Goal: Task Accomplishment & Management: Complete application form

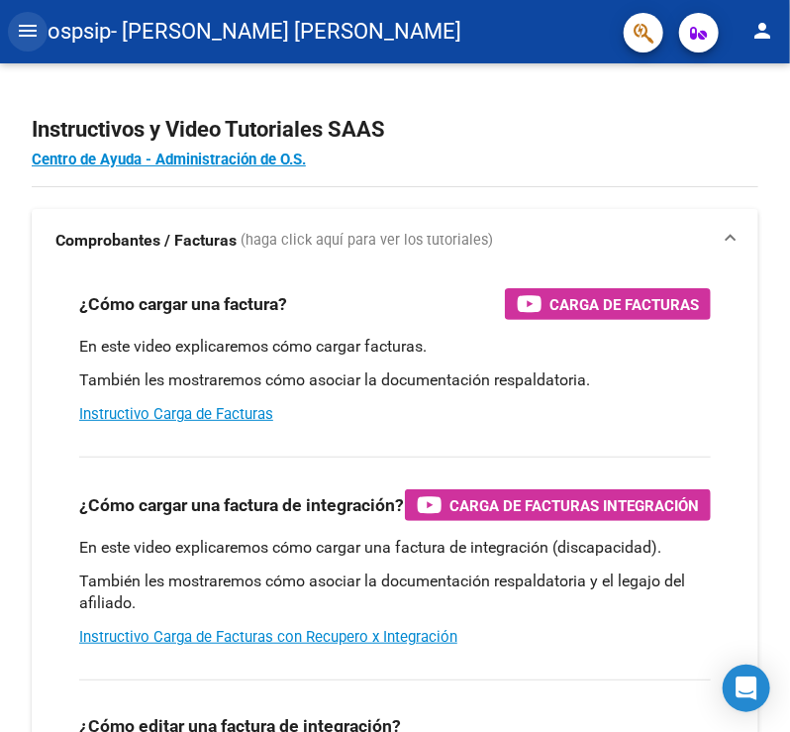
click at [31, 38] on mat-icon "menu" at bounding box center [28, 31] width 24 height 24
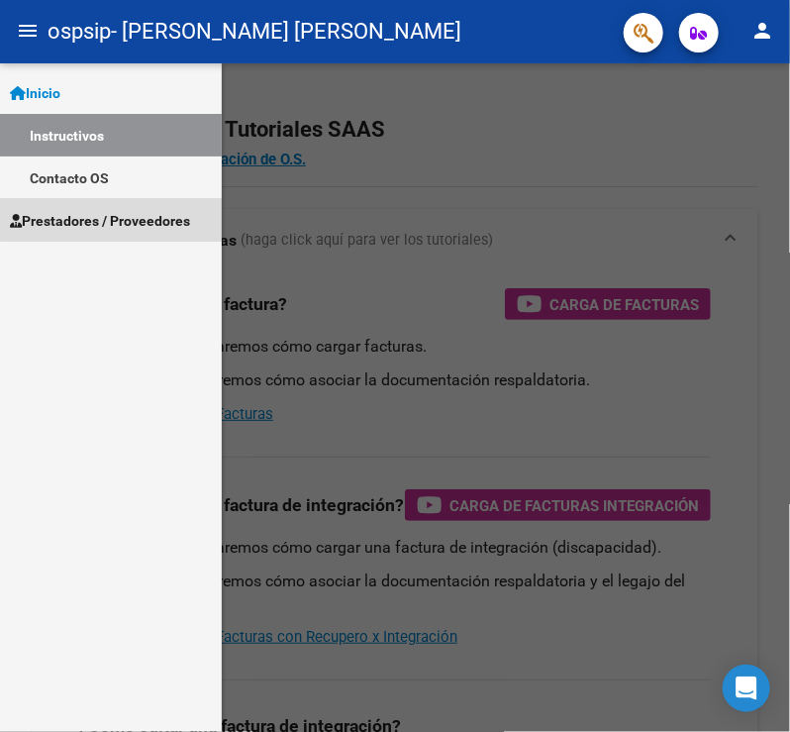
click at [139, 208] on link "Prestadores / Proveedores" at bounding box center [111, 220] width 222 height 43
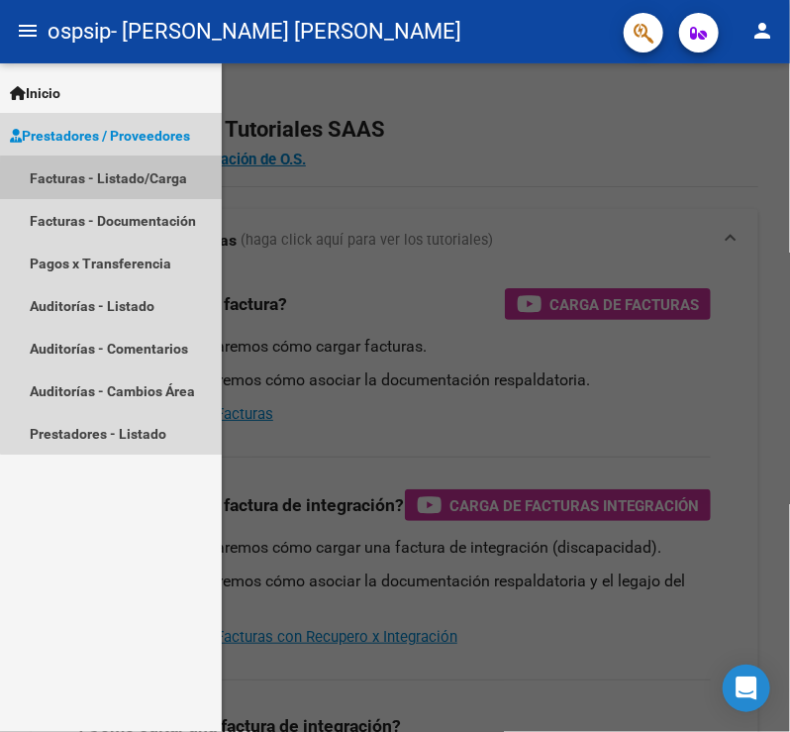
click at [146, 185] on link "Facturas - Listado/Carga" at bounding box center [111, 177] width 222 height 43
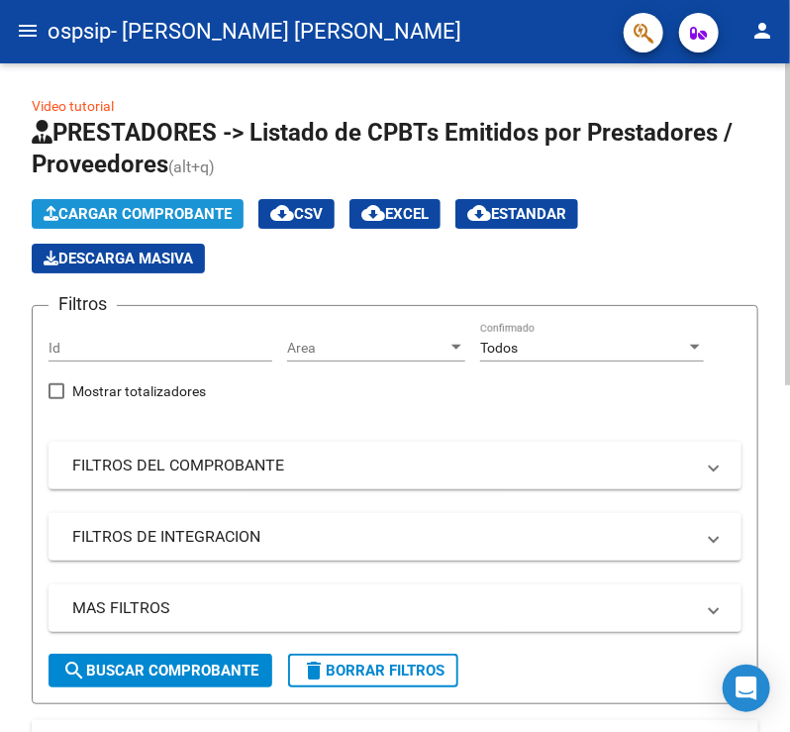
click at [207, 208] on span "Cargar Comprobante" at bounding box center [138, 214] width 188 height 18
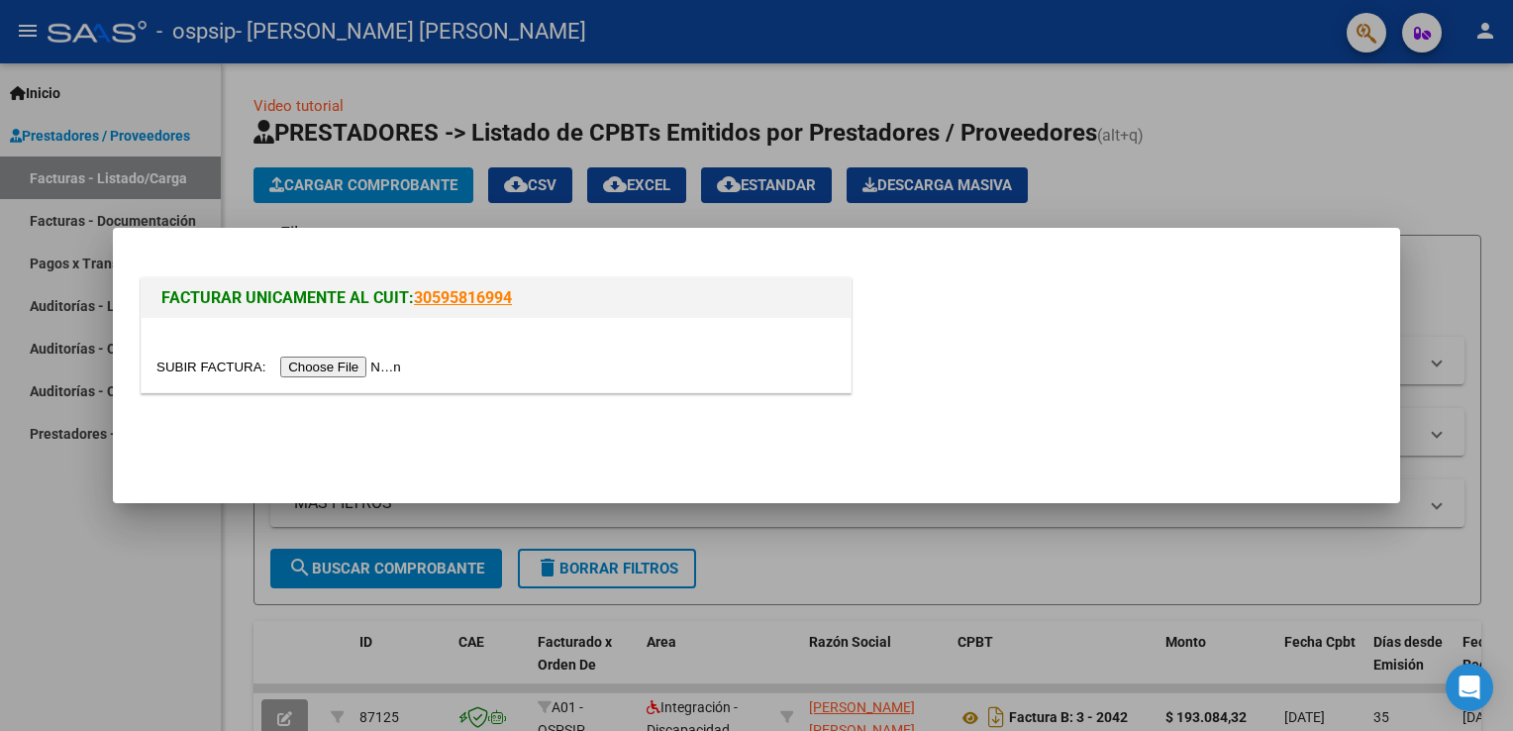
click at [321, 366] on input "file" at bounding box center [281, 366] width 250 height 21
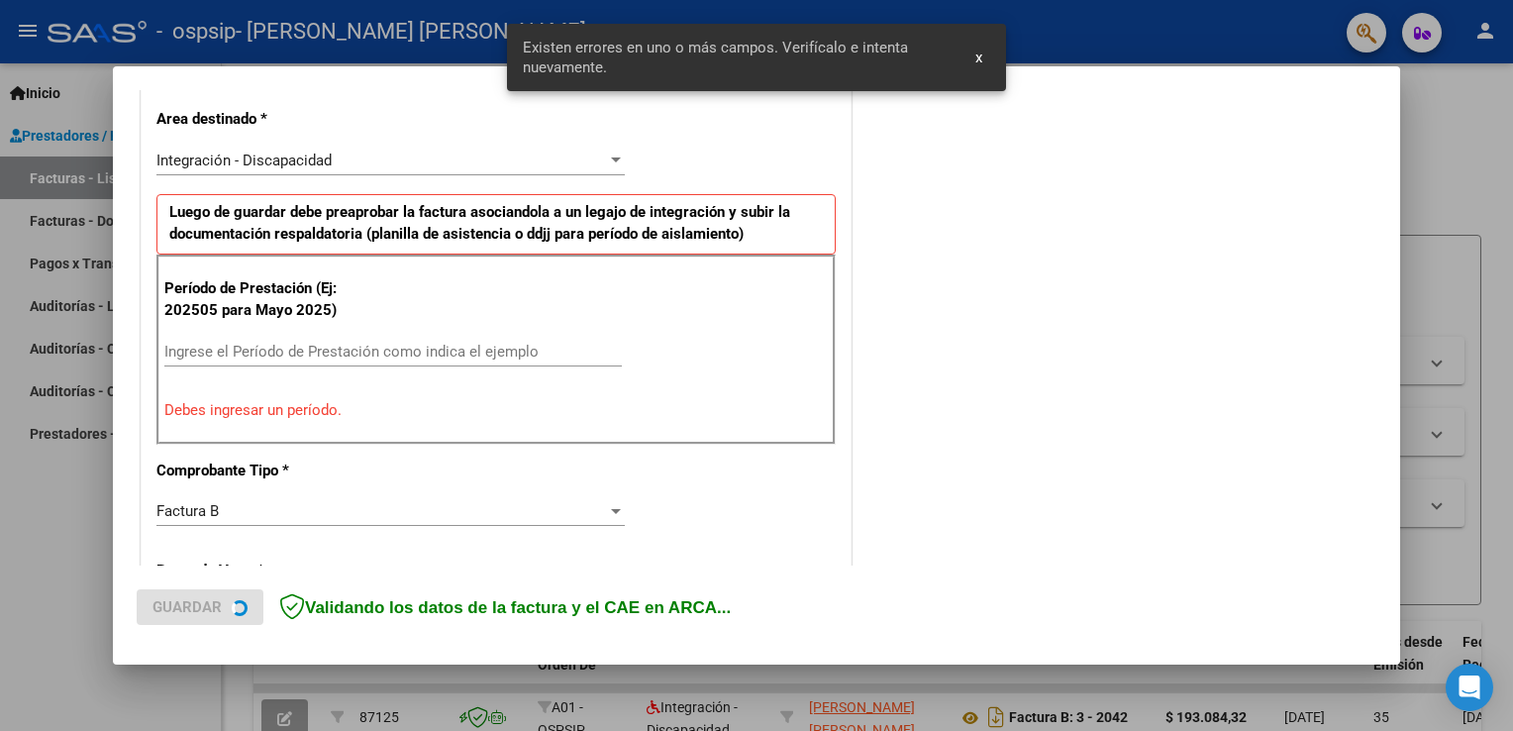
scroll to position [450, 0]
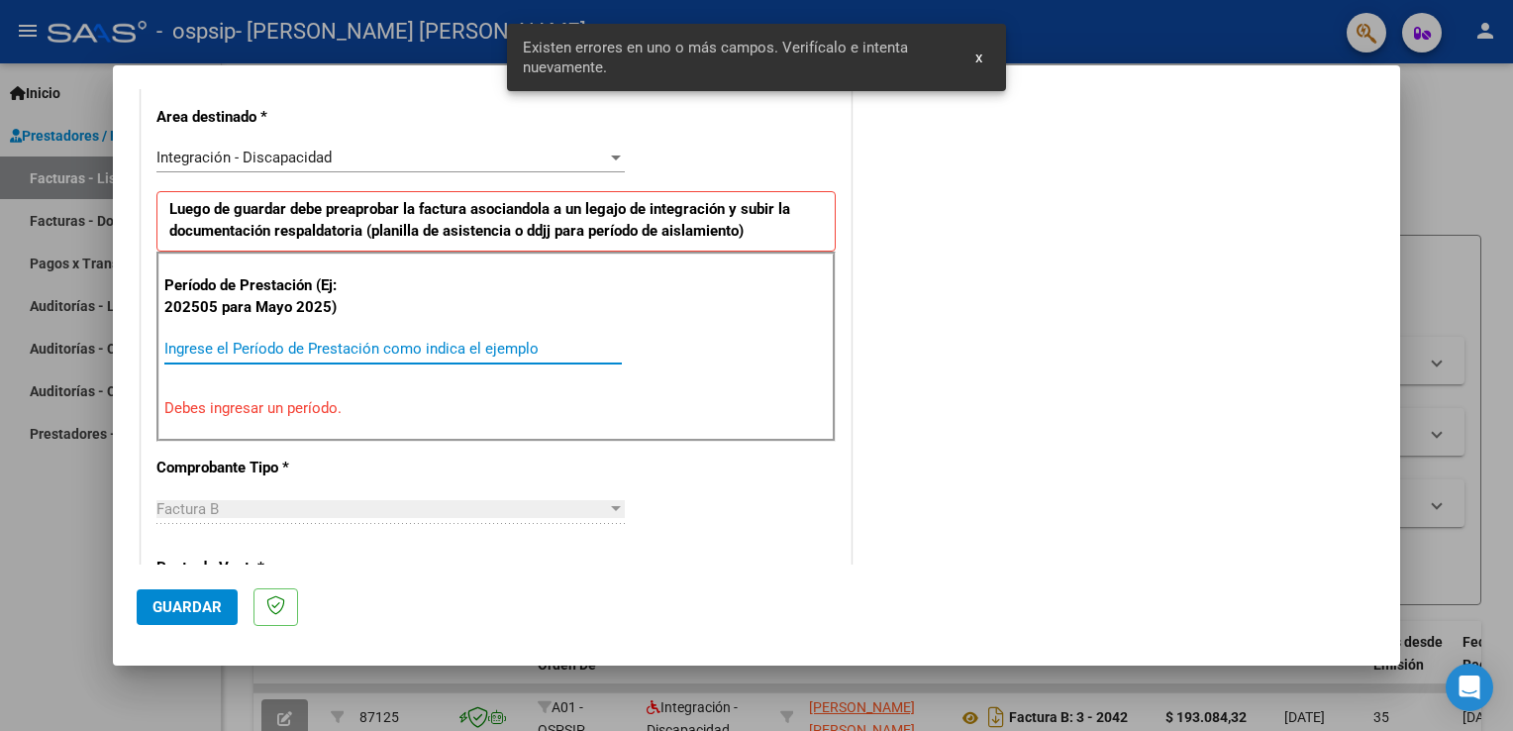
click at [418, 340] on input "Ingrese el Período de Prestación como indica el ejemplo" at bounding box center [392, 349] width 457 height 18
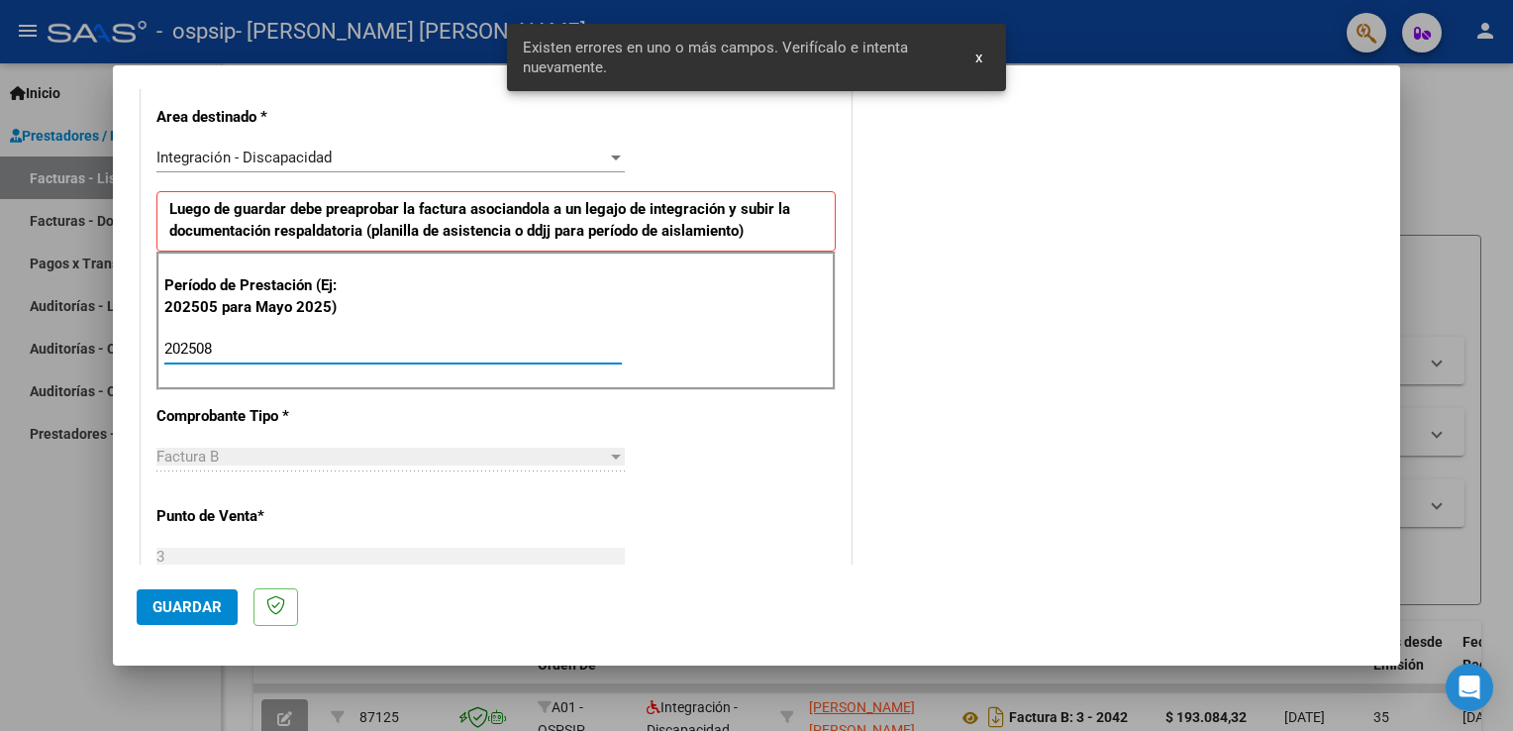
type input "202508"
click at [185, 606] on span "Guardar" at bounding box center [186, 607] width 69 height 18
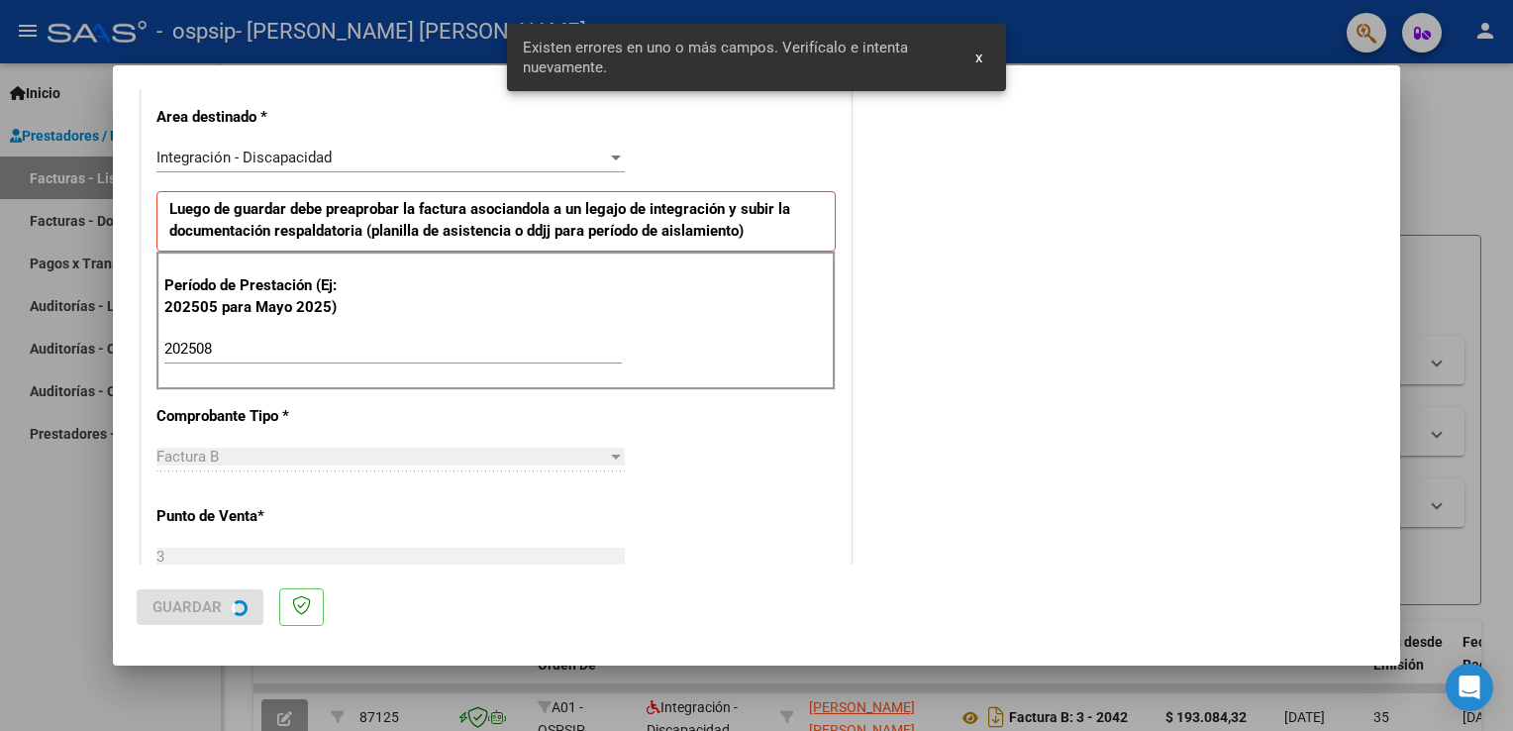
scroll to position [0, 0]
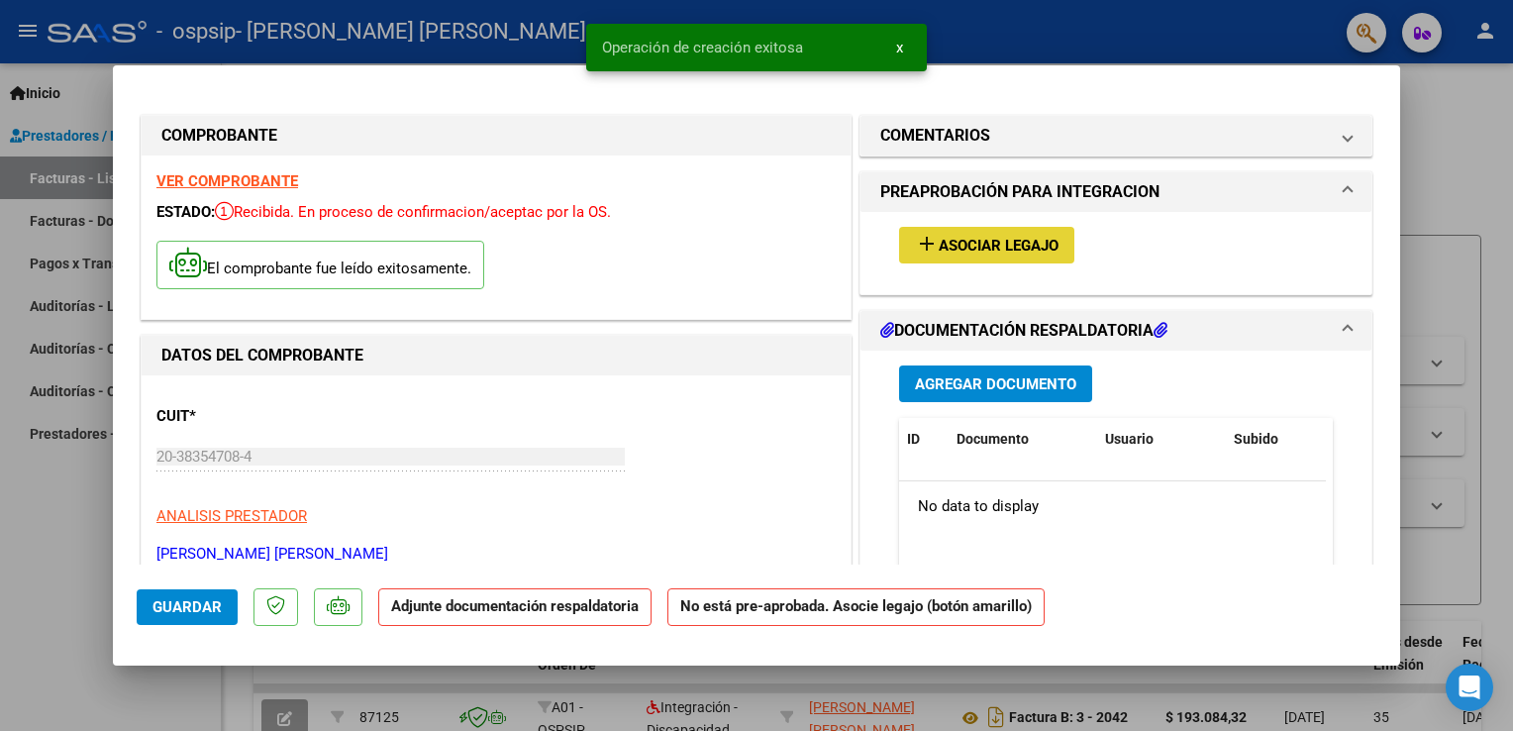
click at [789, 256] on button "add Asociar Legajo" at bounding box center [986, 245] width 175 height 37
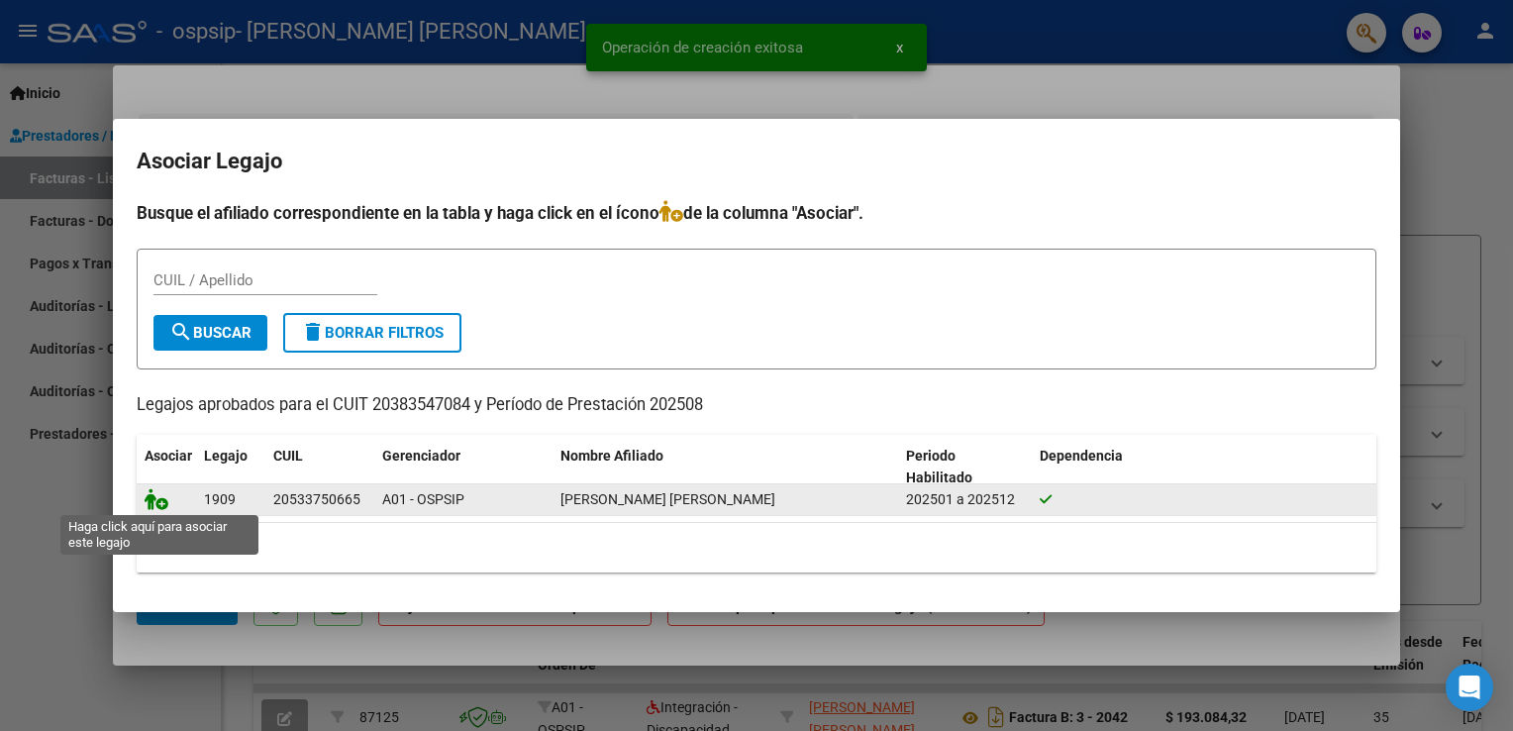
click at [146, 493] on icon at bounding box center [157, 499] width 24 height 22
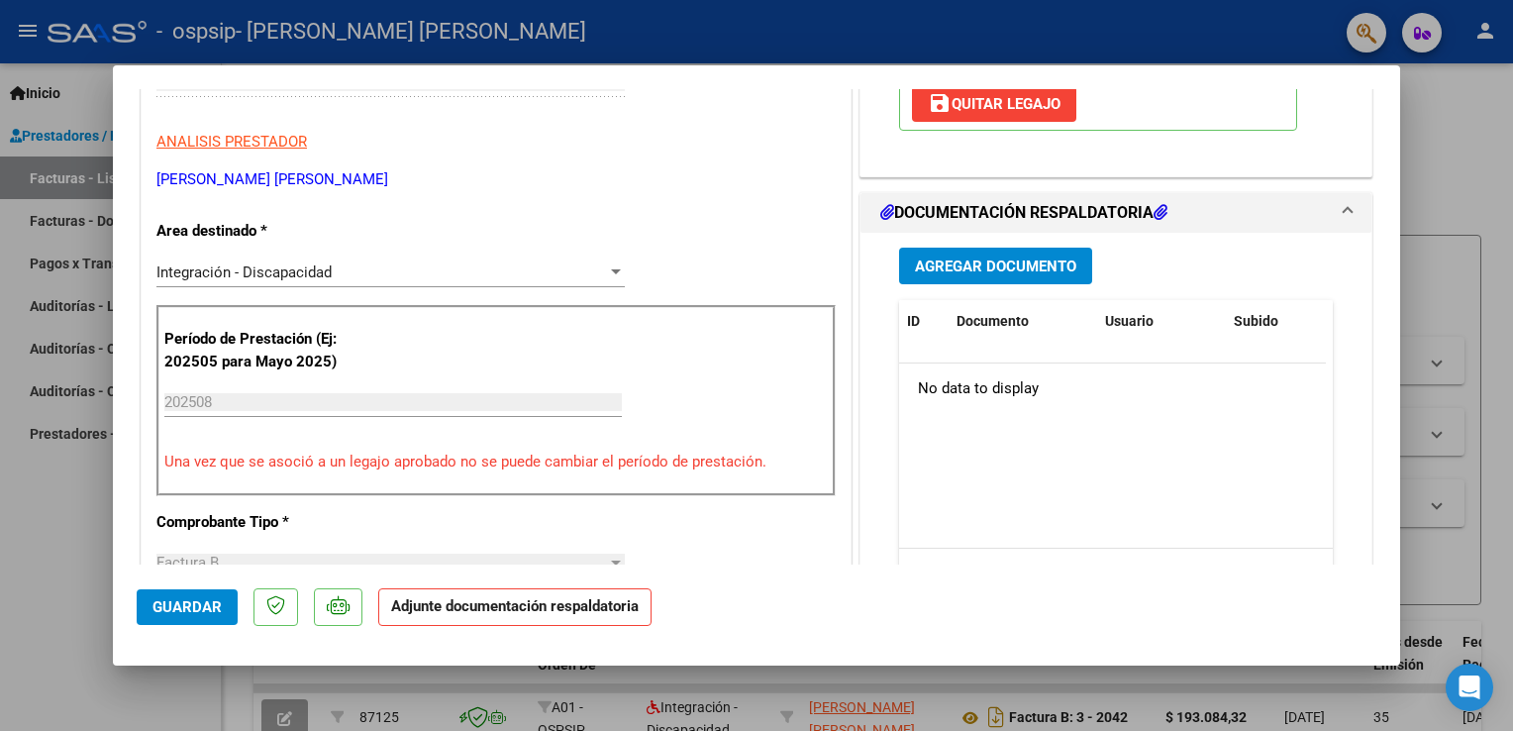
scroll to position [416, 0]
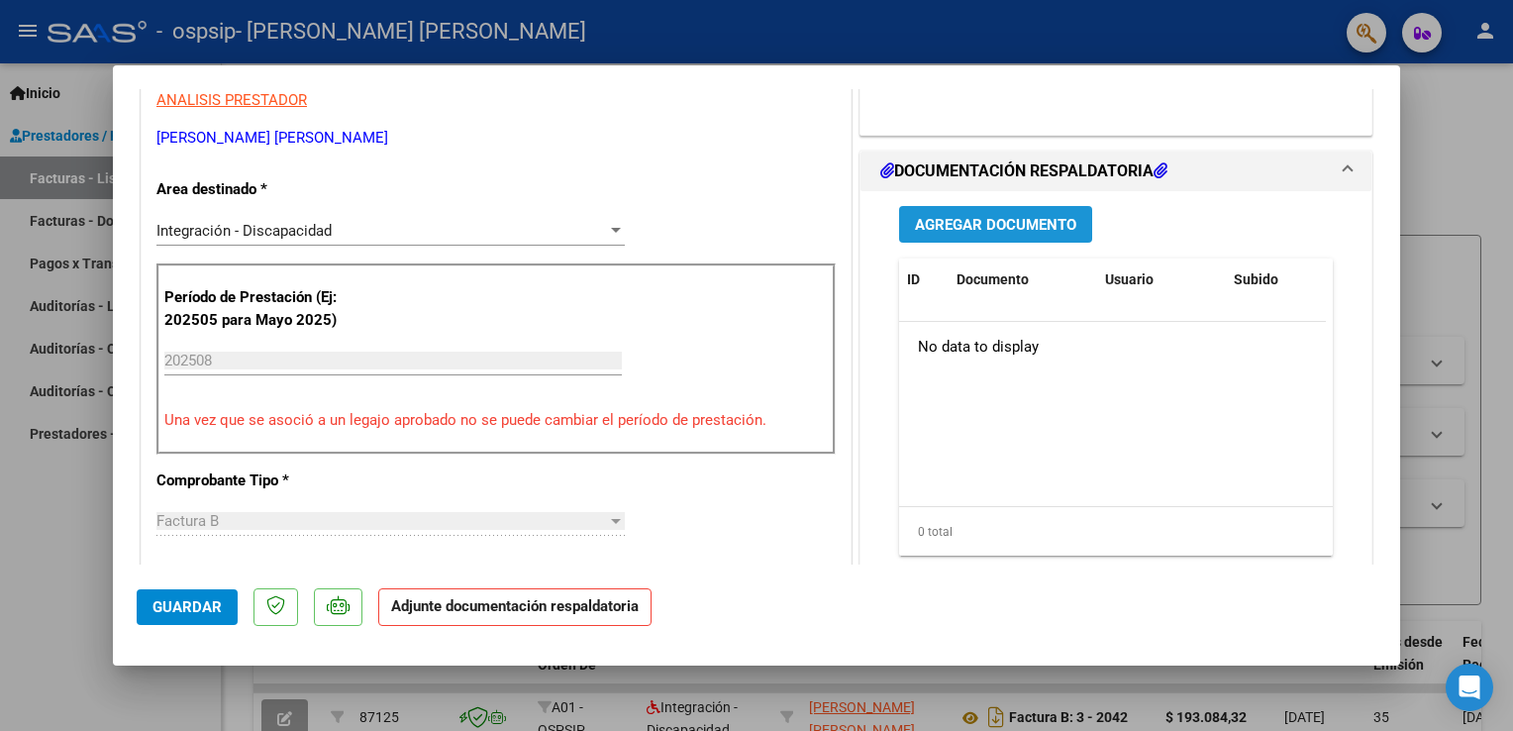
click at [789, 227] on span "Agregar Documento" at bounding box center [995, 225] width 161 height 18
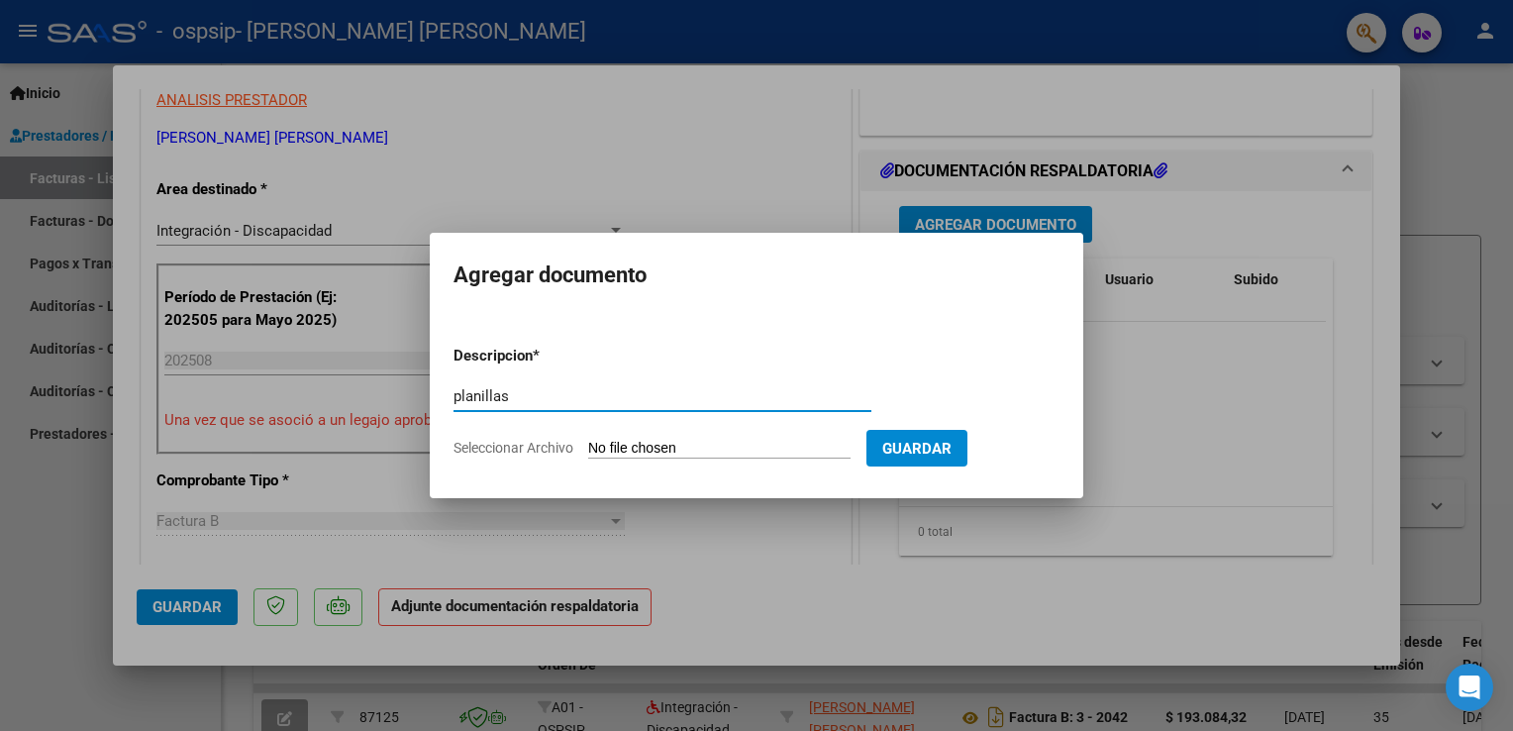
type input "planillas"
click at [640, 445] on input "Seleccionar Archivo" at bounding box center [719, 449] width 262 height 19
type input "C:\fakepath\agosto.pdf"
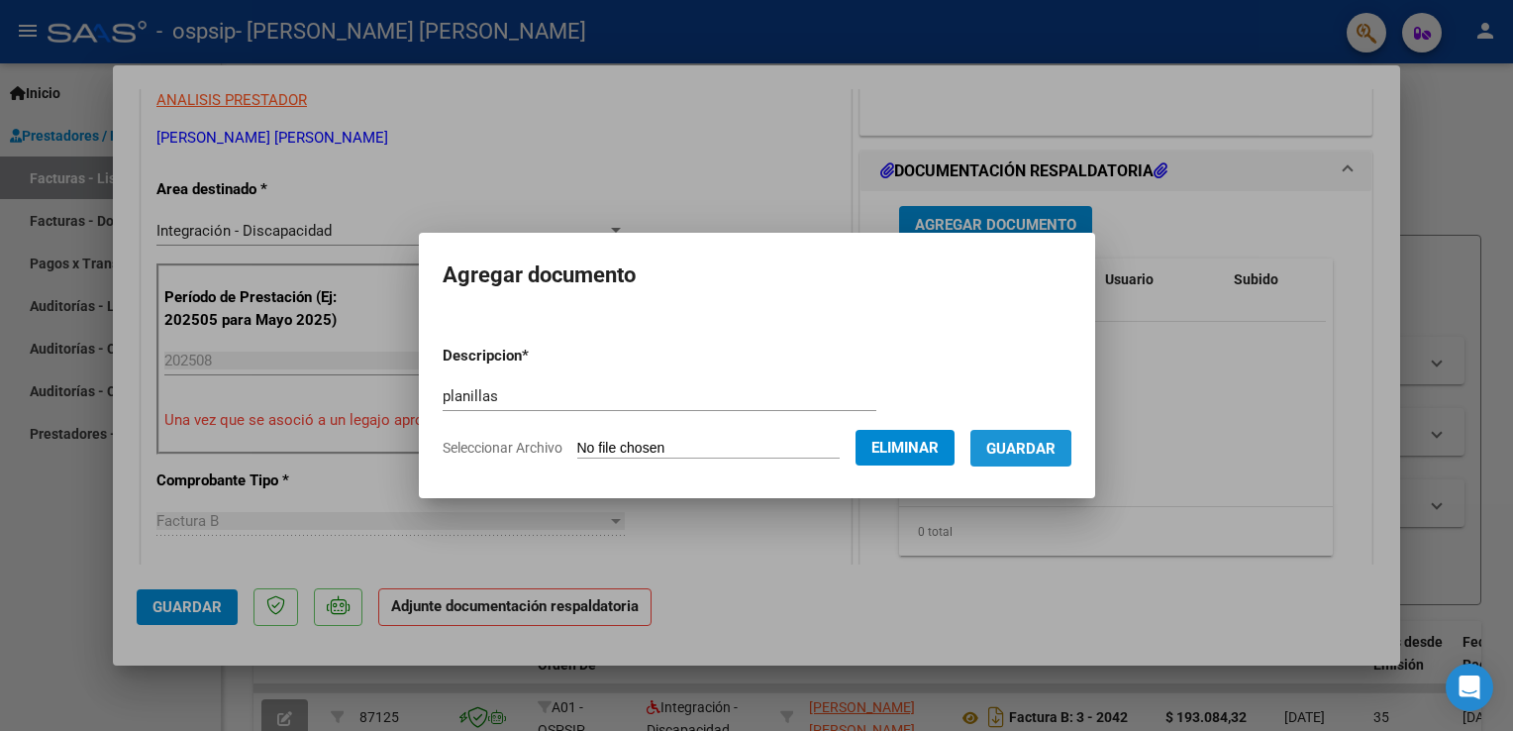
click at [789, 456] on span "Guardar" at bounding box center [1020, 449] width 69 height 18
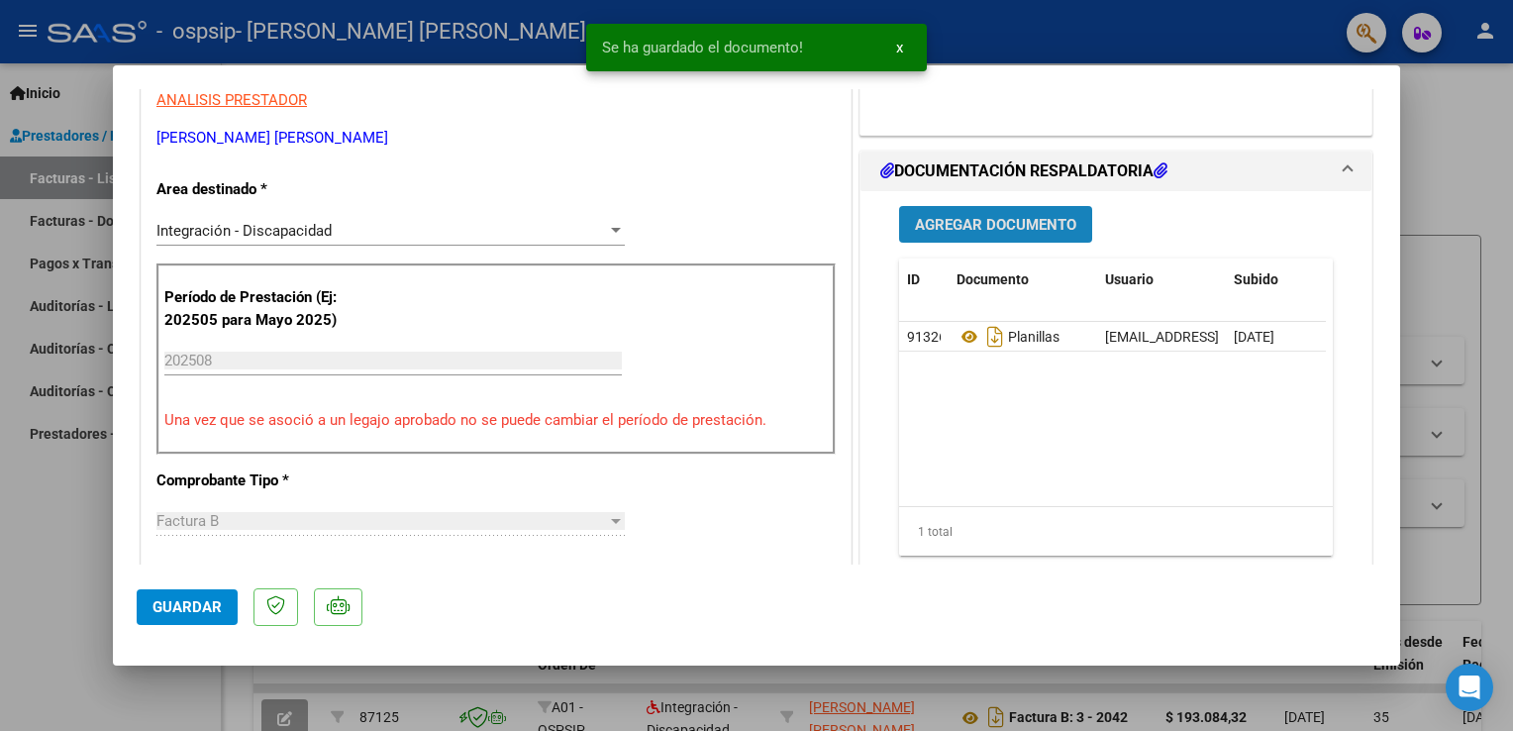
click at [789, 223] on span "Agregar Documento" at bounding box center [995, 225] width 161 height 18
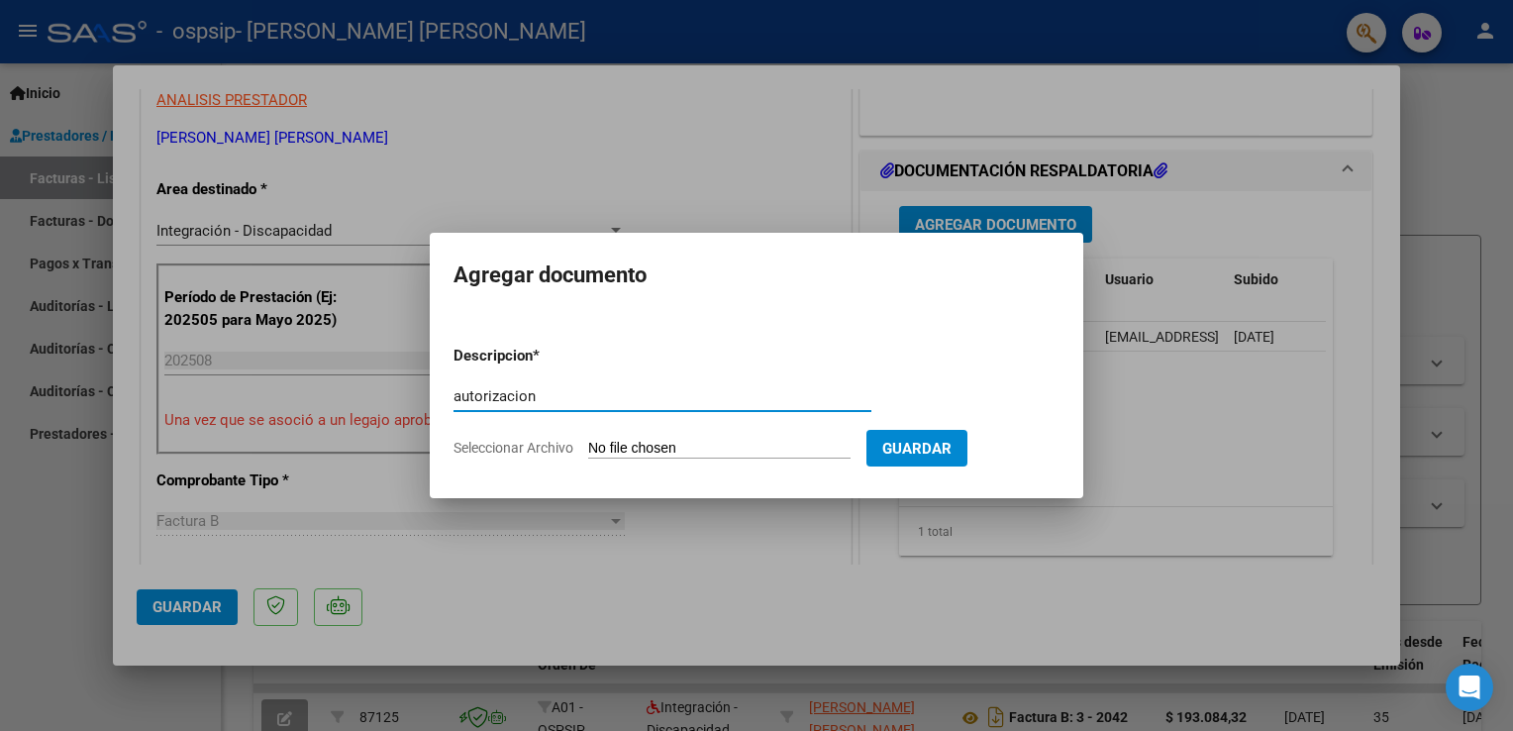
type input "autorizacion"
click at [634, 450] on input "Seleccionar Archivo" at bounding box center [719, 449] width 262 height 19
type input "C:\fakepath\[PERSON_NAME] TRANSP A CET AUTORIZACION 2025 SEGUN RESOLUCION 360 2…"
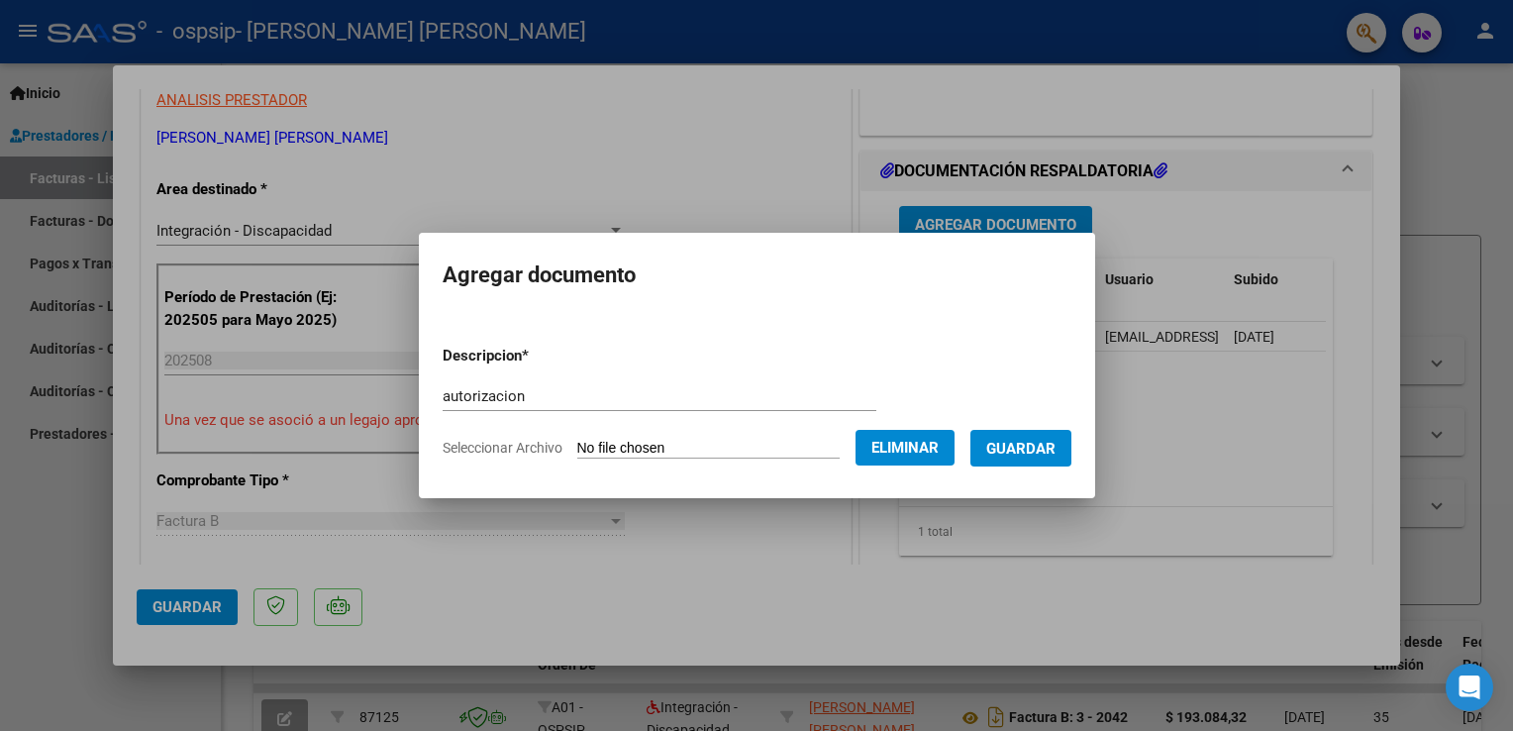
click at [789, 451] on span "Guardar" at bounding box center [1020, 449] width 69 height 18
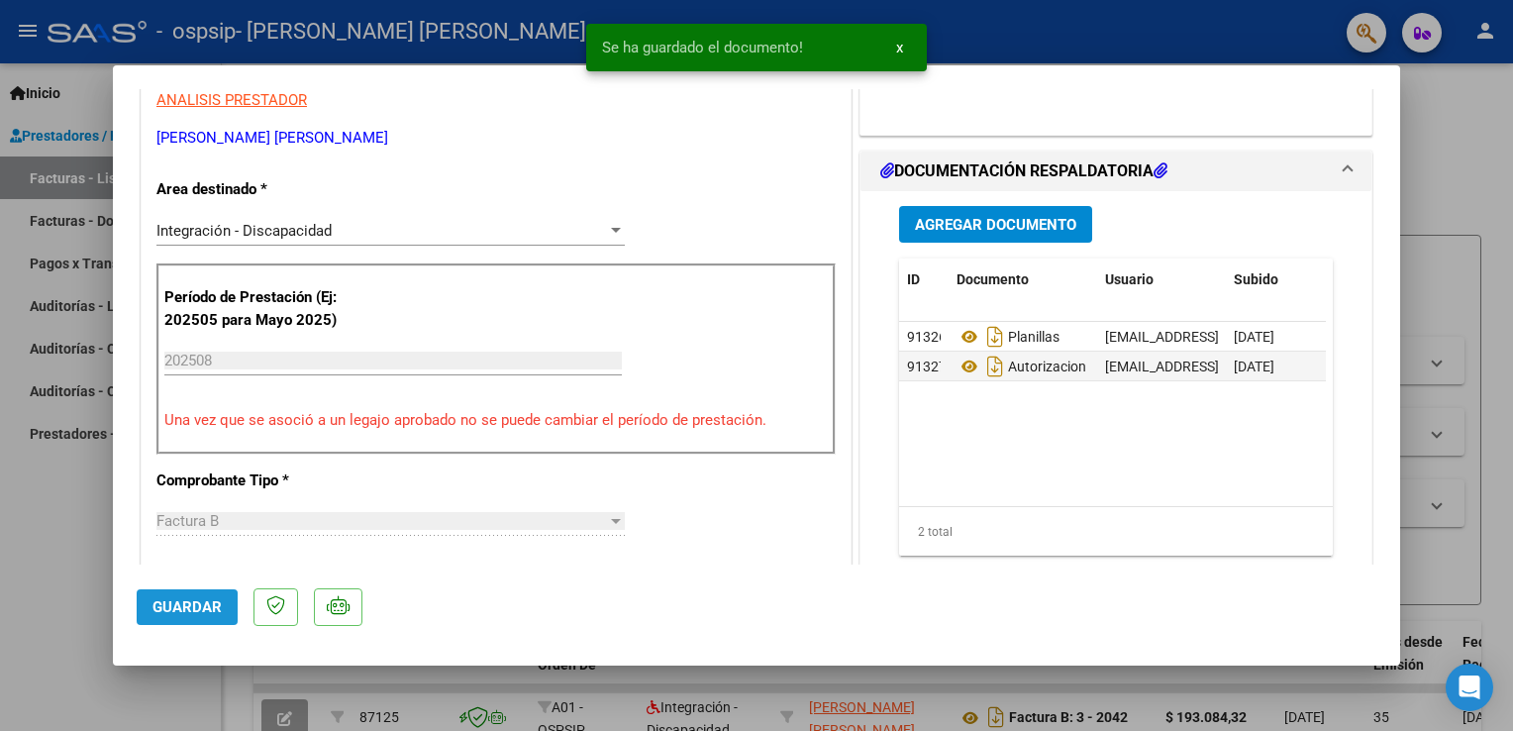
click at [174, 609] on span "Guardar" at bounding box center [186, 607] width 69 height 18
click at [789, 217] on div at bounding box center [756, 365] width 1513 height 731
type input "$ 0,00"
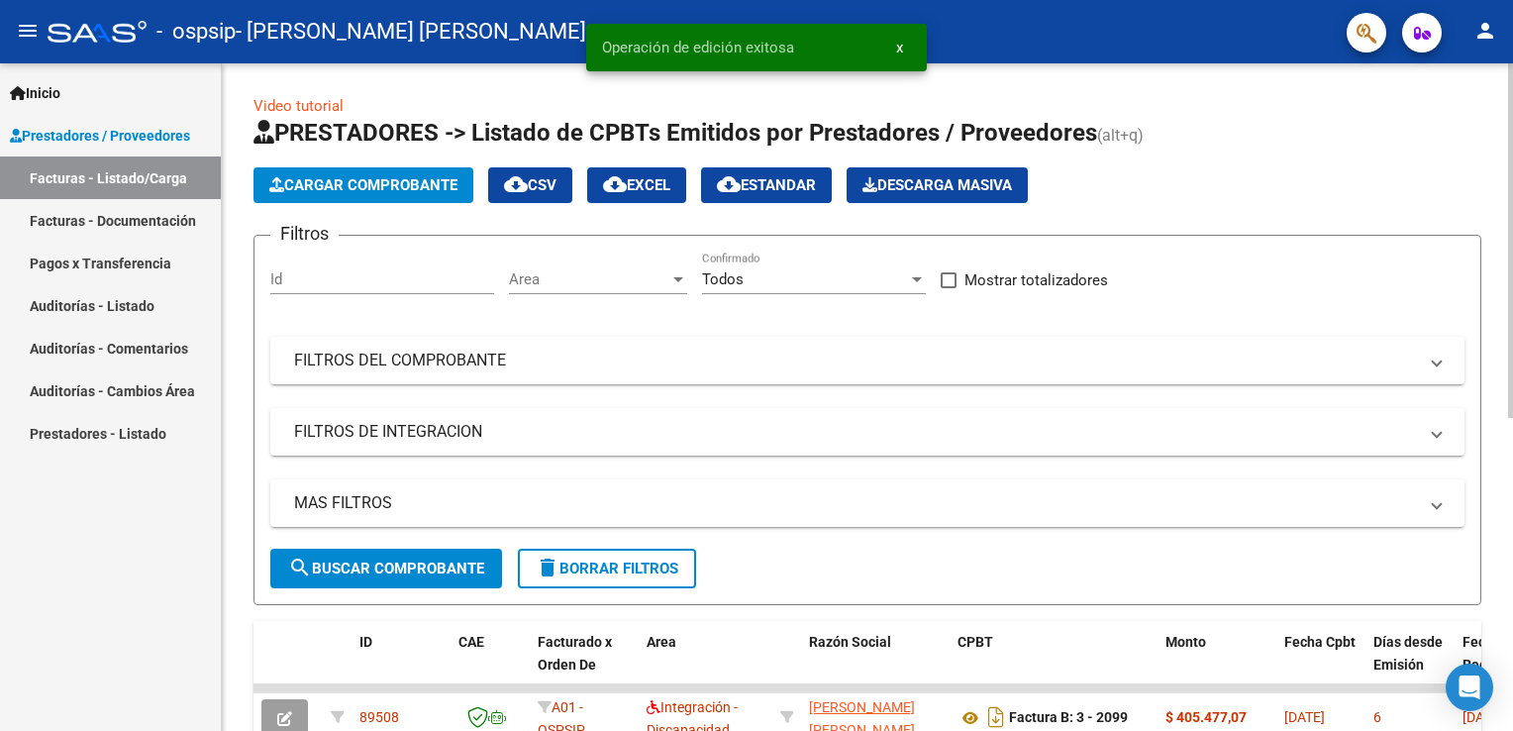
click at [310, 189] on span "Cargar Comprobante" at bounding box center [363, 185] width 188 height 18
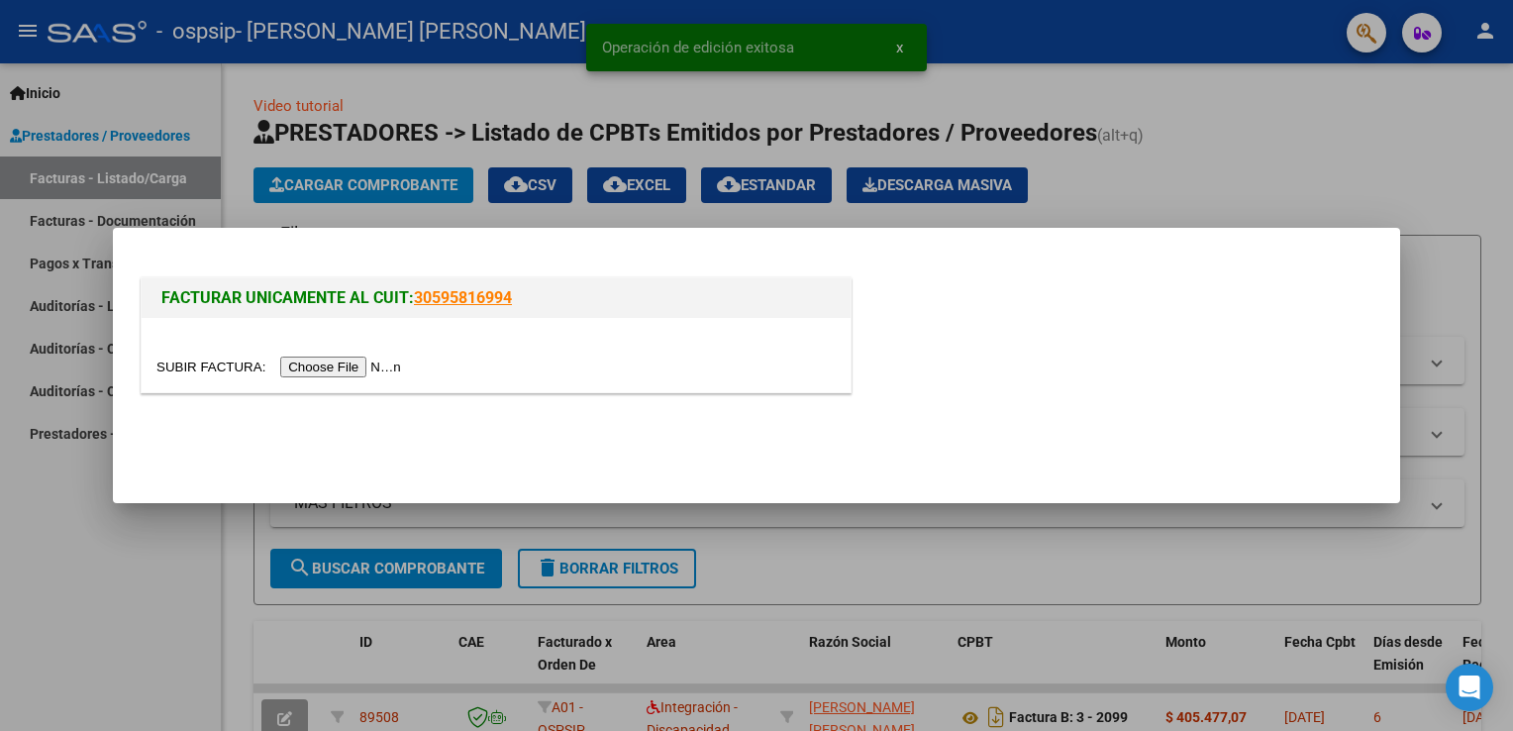
click at [333, 366] on input "file" at bounding box center [281, 366] width 250 height 21
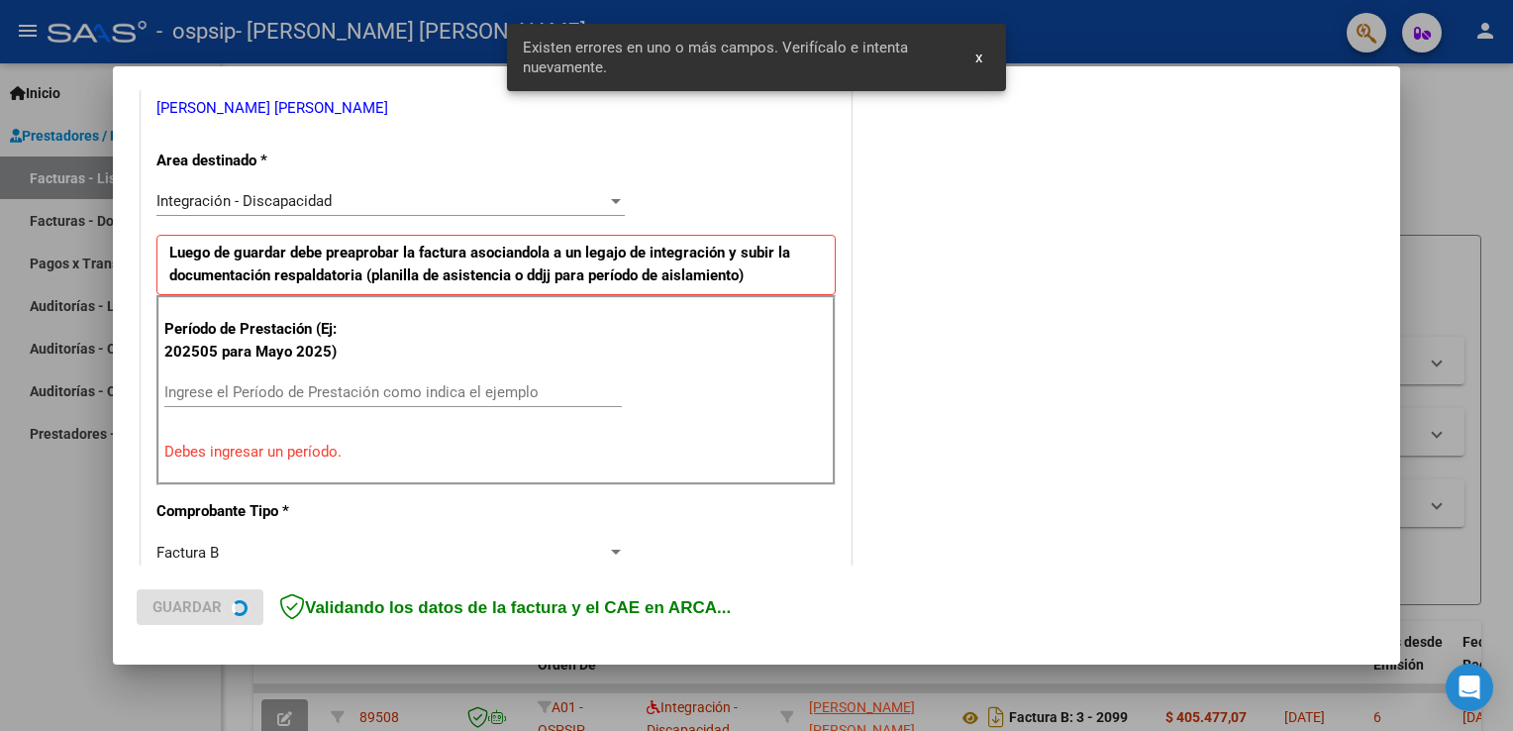
scroll to position [413, 0]
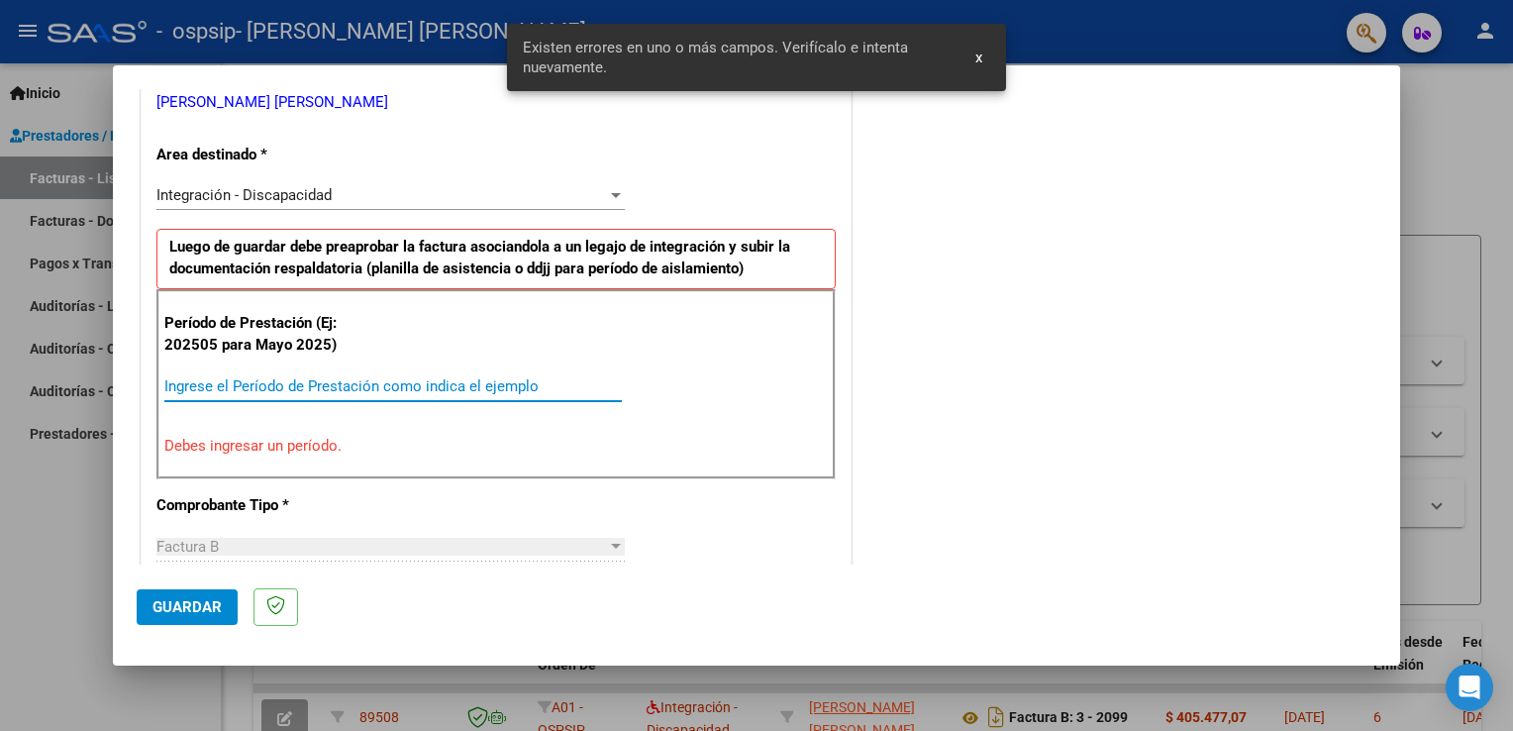
click at [298, 386] on input "Ingrese el Período de Prestación como indica el ejemplo" at bounding box center [392, 386] width 457 height 18
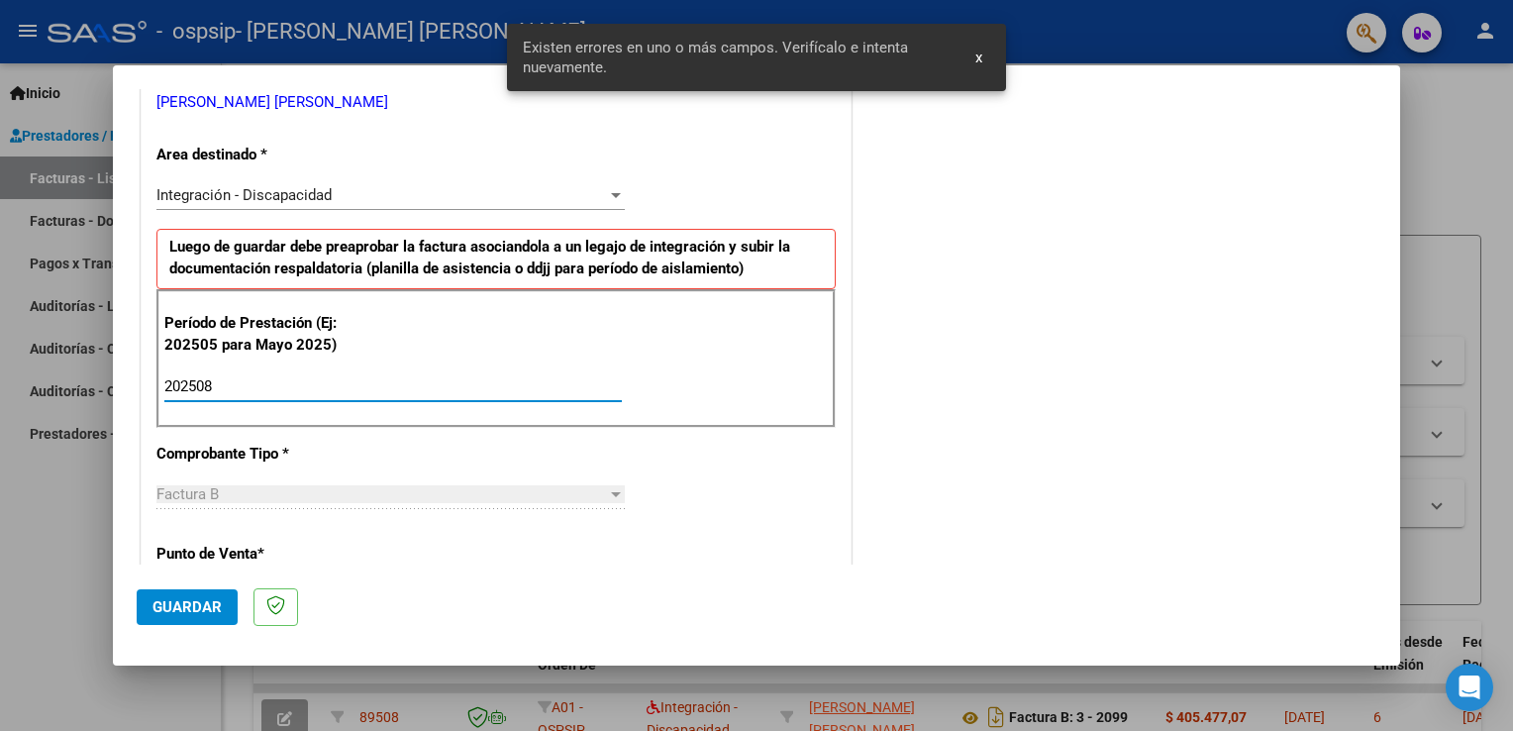
type input "202508"
click at [187, 596] on button "Guardar" at bounding box center [187, 607] width 101 height 36
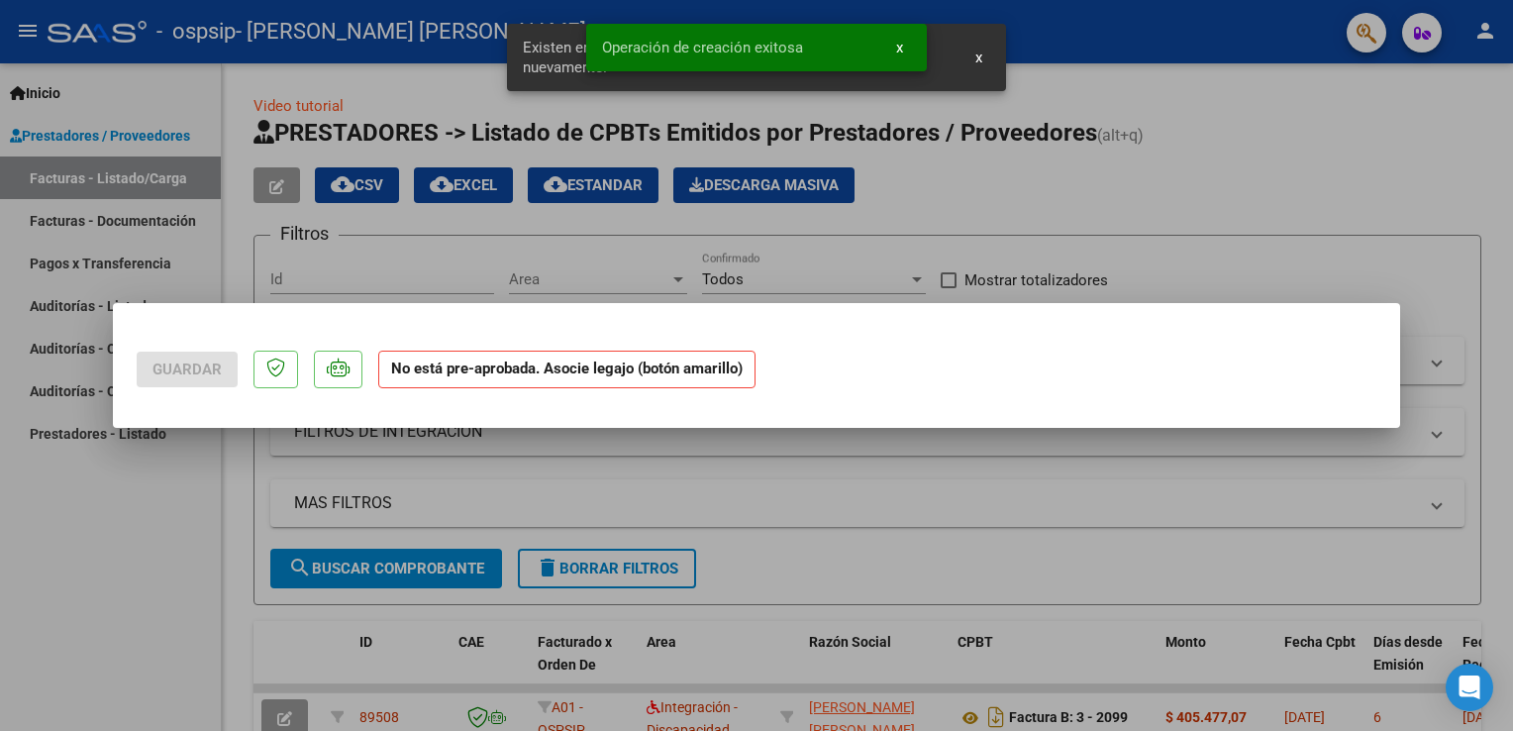
scroll to position [0, 0]
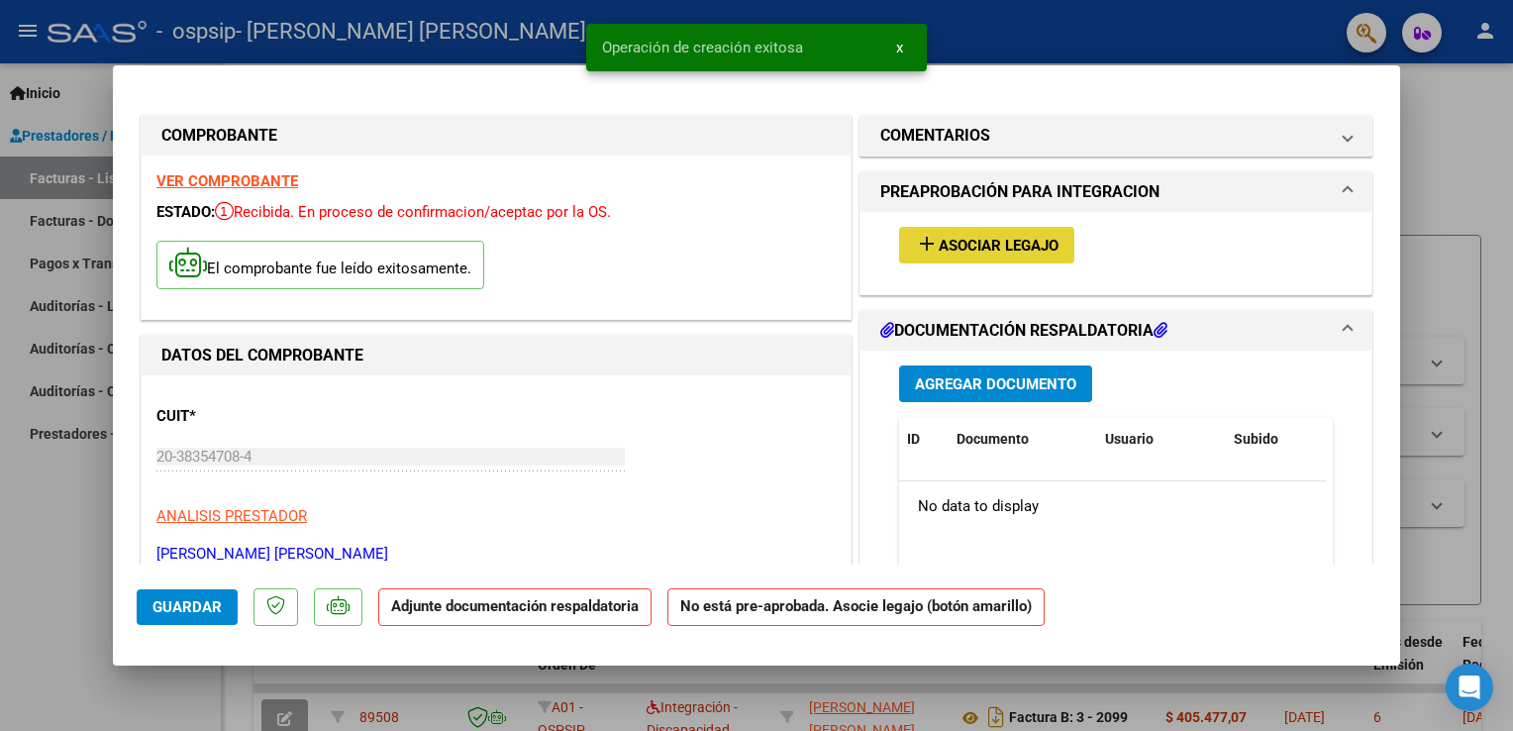
click at [789, 249] on span "Asociar Legajo" at bounding box center [999, 246] width 120 height 18
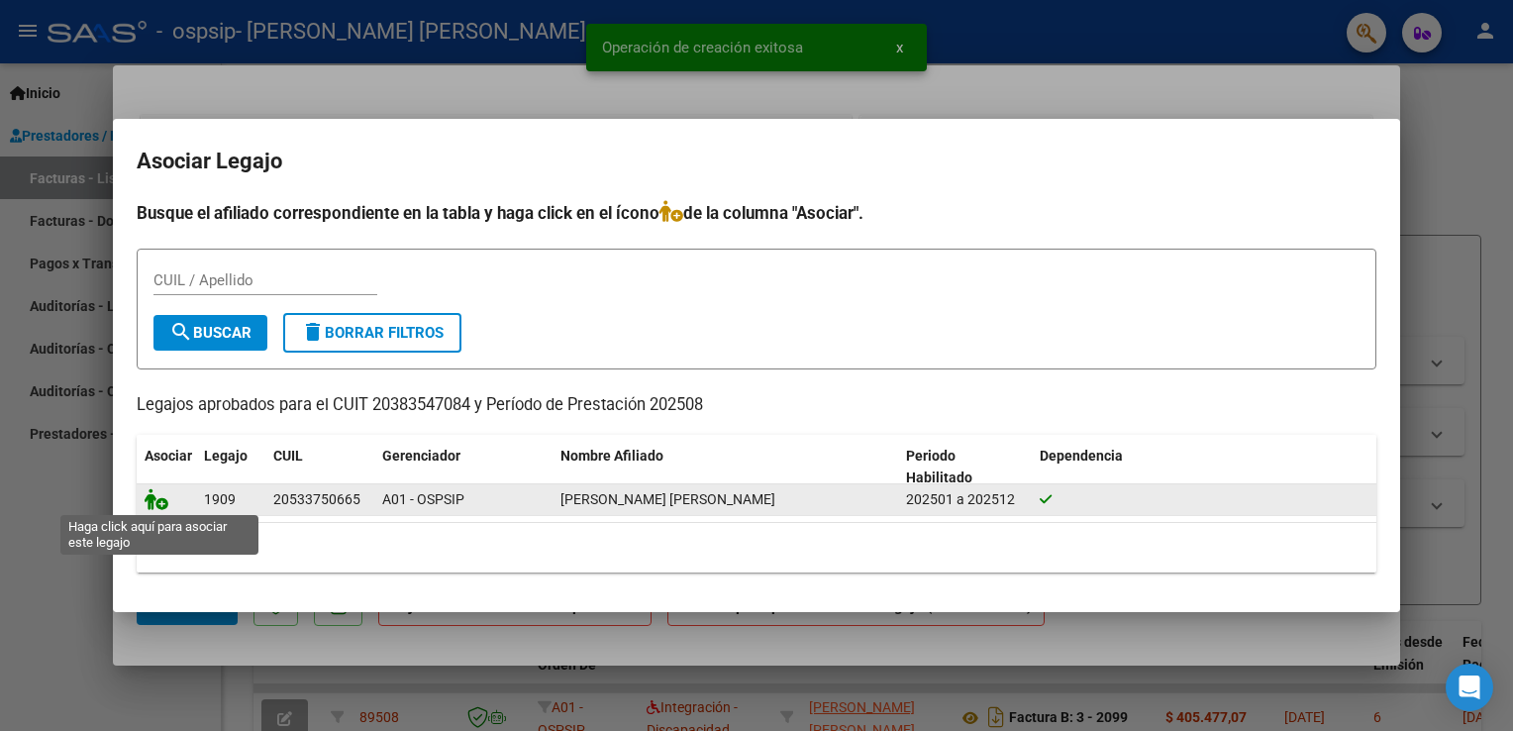
click at [152, 493] on icon at bounding box center [157, 499] width 24 height 22
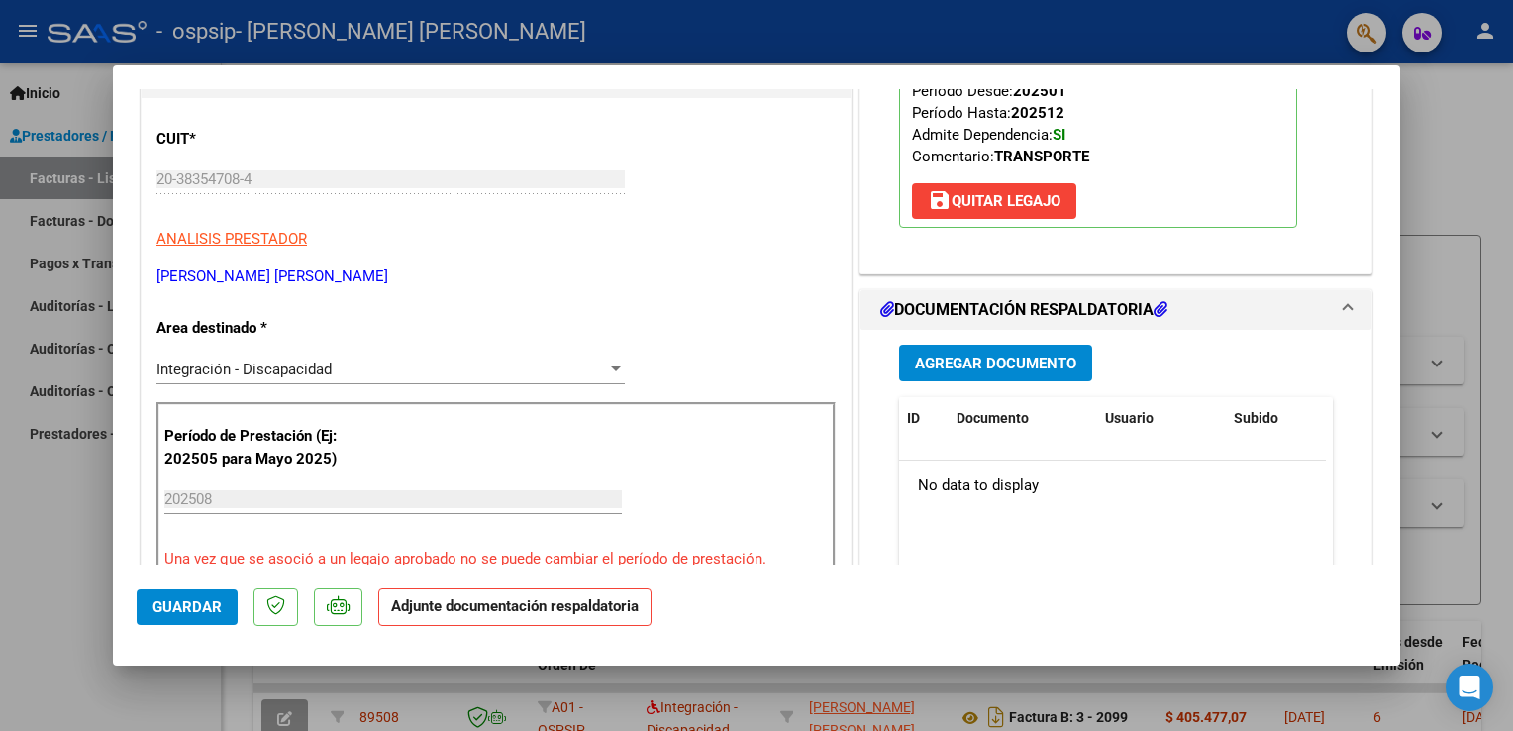
scroll to position [307, 0]
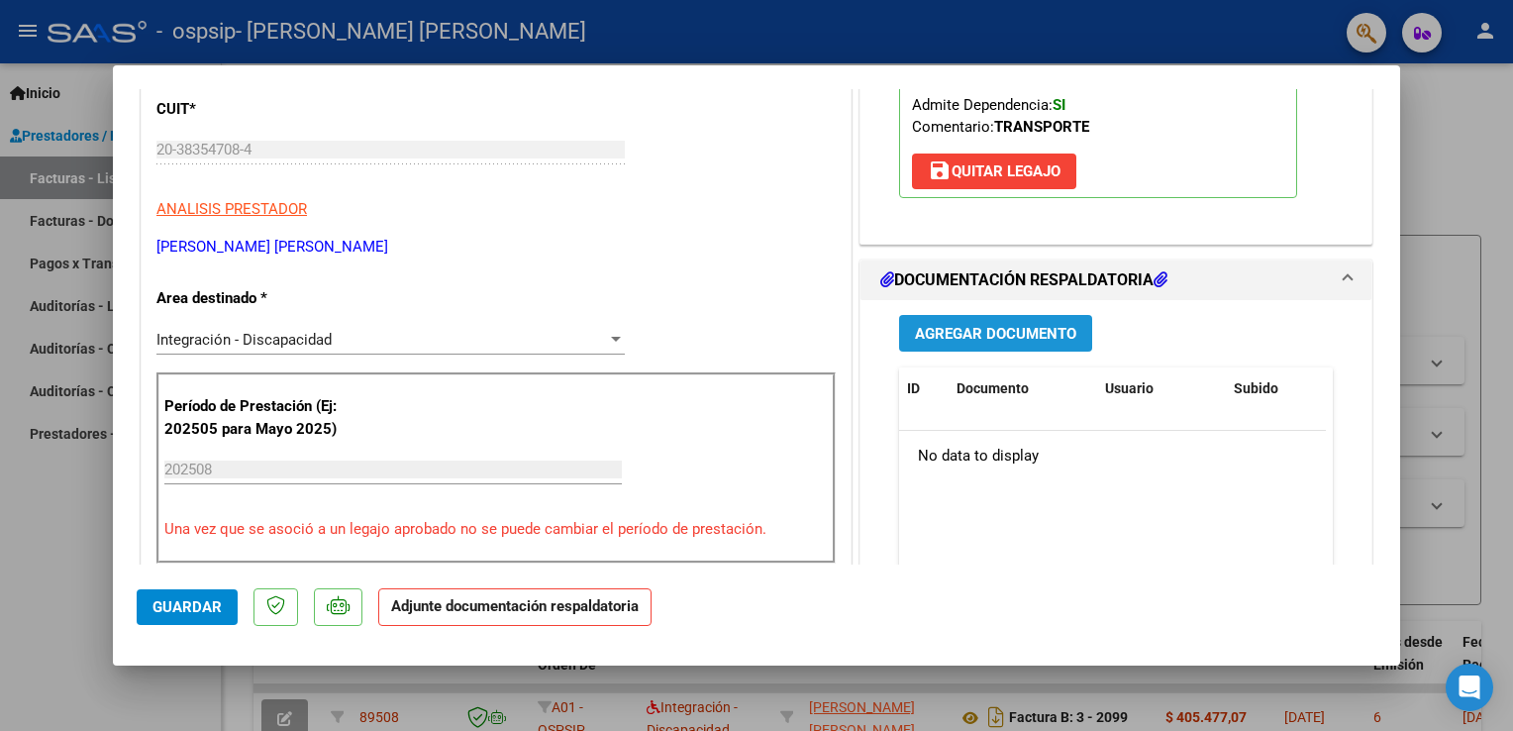
click at [789, 325] on span "Agregar Documento" at bounding box center [995, 334] width 161 height 18
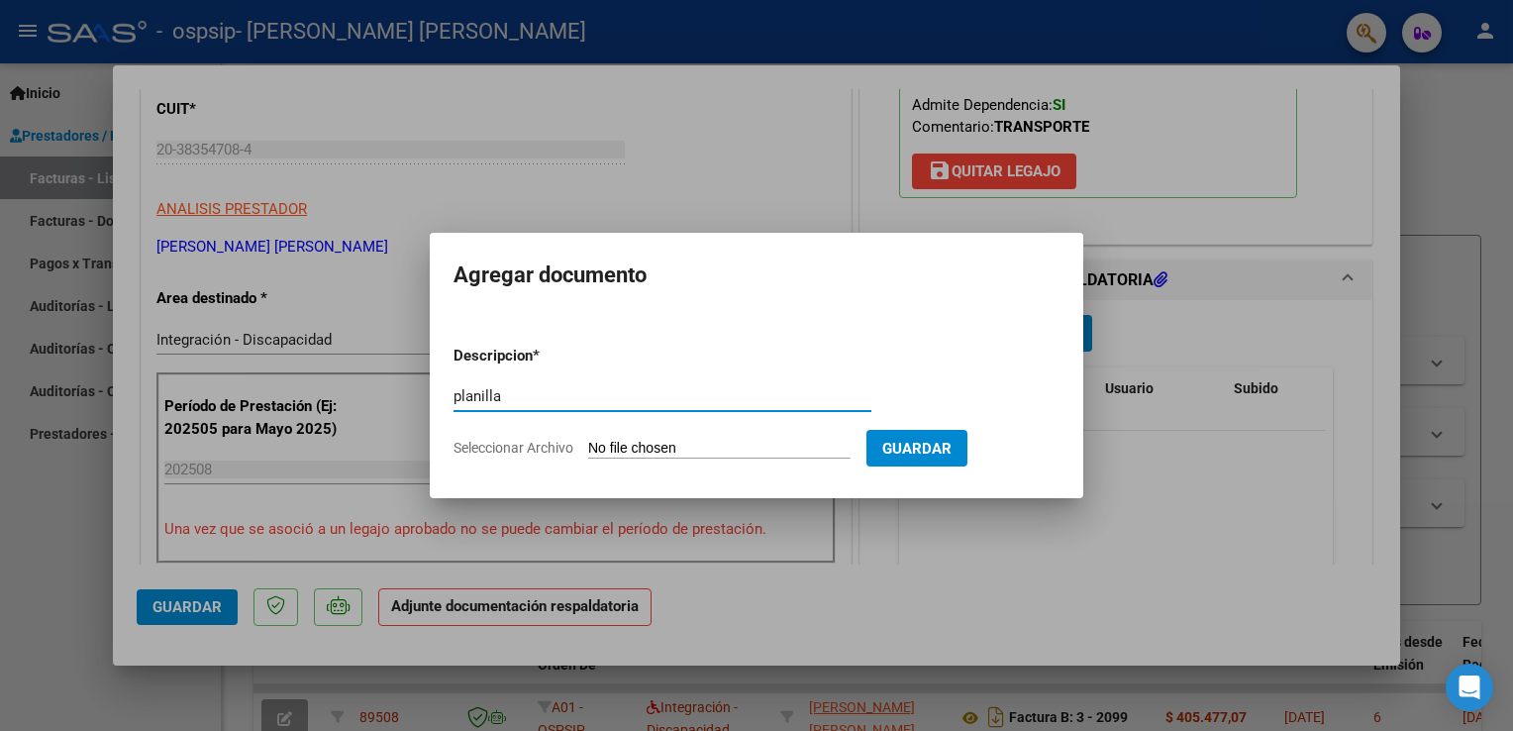
type input "planilla"
click at [650, 446] on input "Seleccionar Archivo" at bounding box center [719, 449] width 262 height 19
type input "C:\fakepath\agosto.pdf"
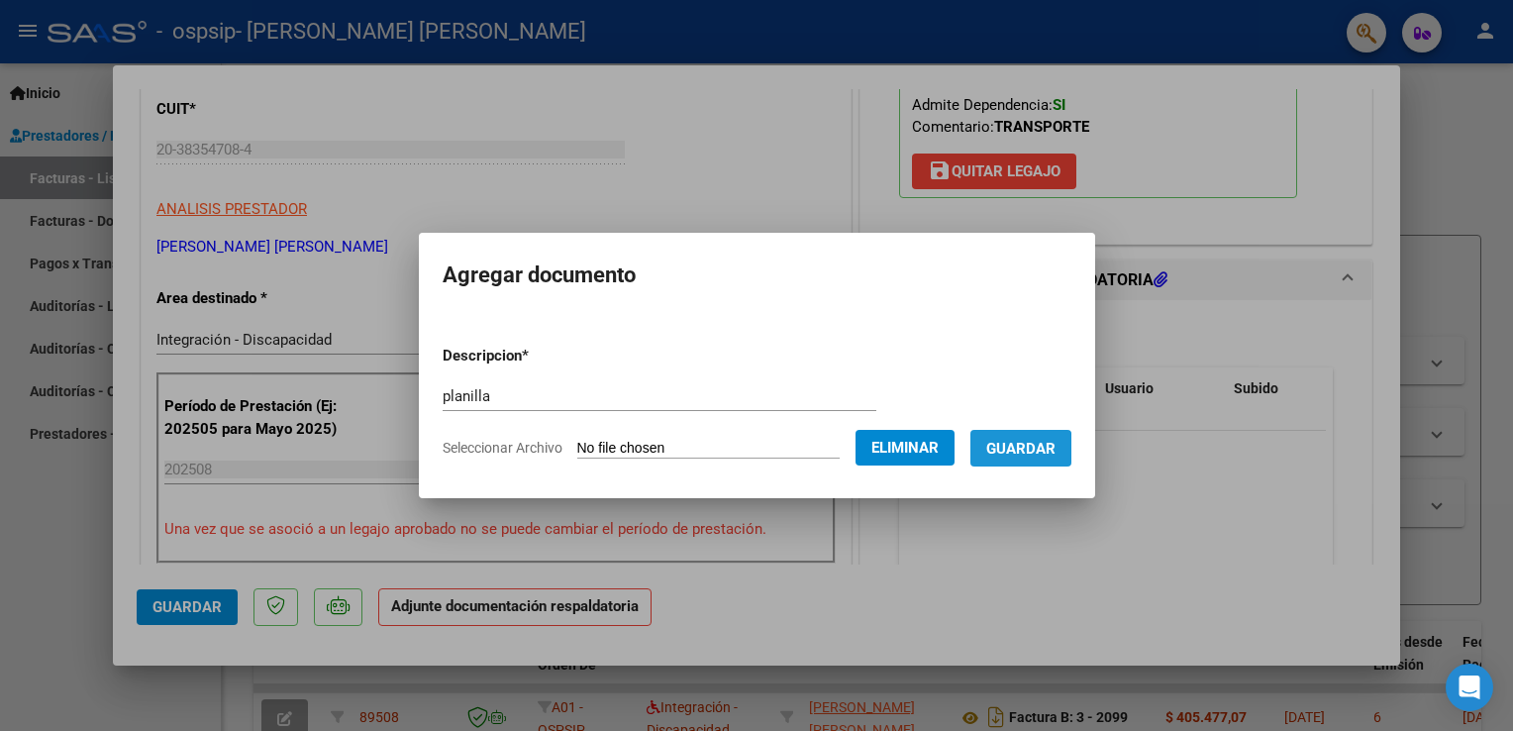
click at [789, 453] on span "Guardar" at bounding box center [1020, 449] width 69 height 18
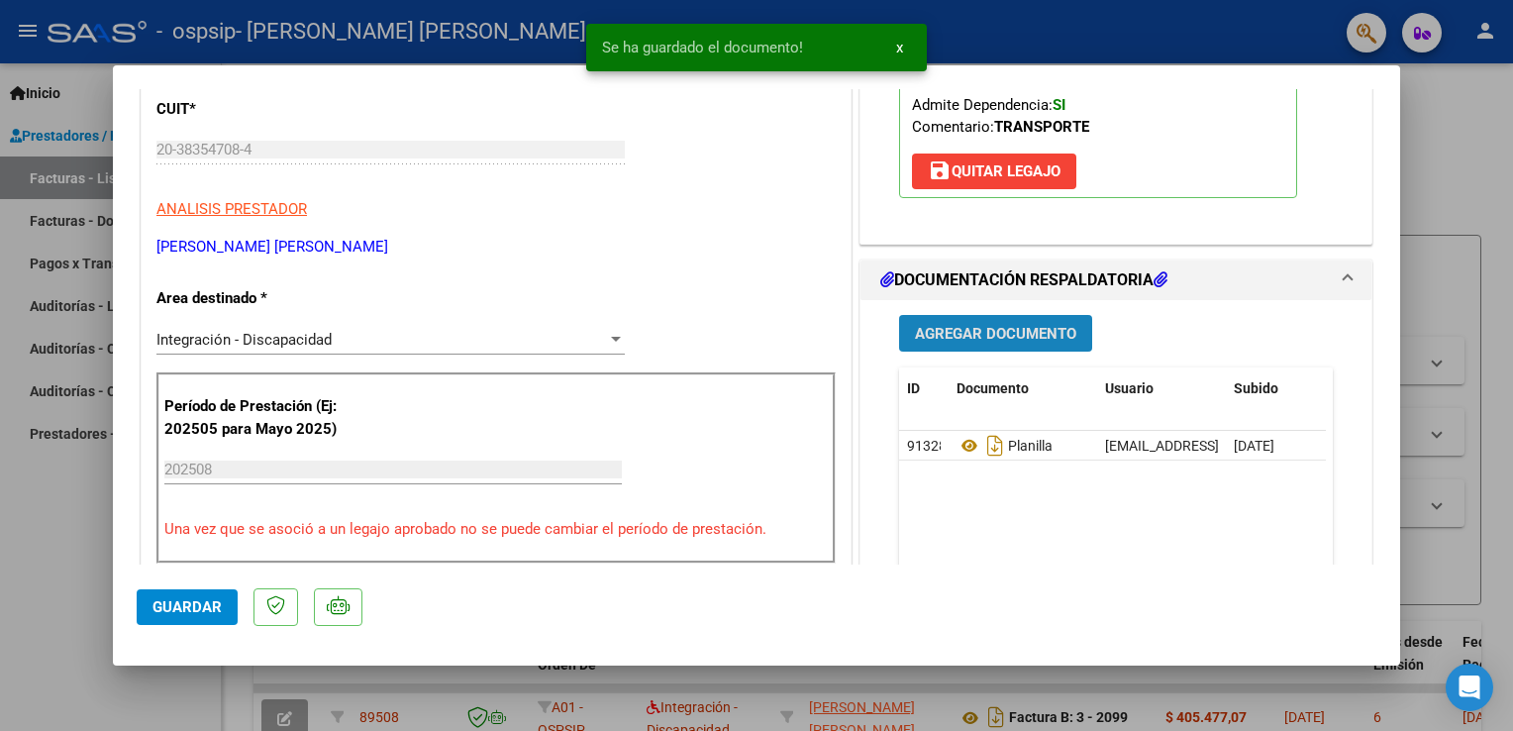
click at [789, 343] on button "Agregar Documento" at bounding box center [995, 333] width 193 height 37
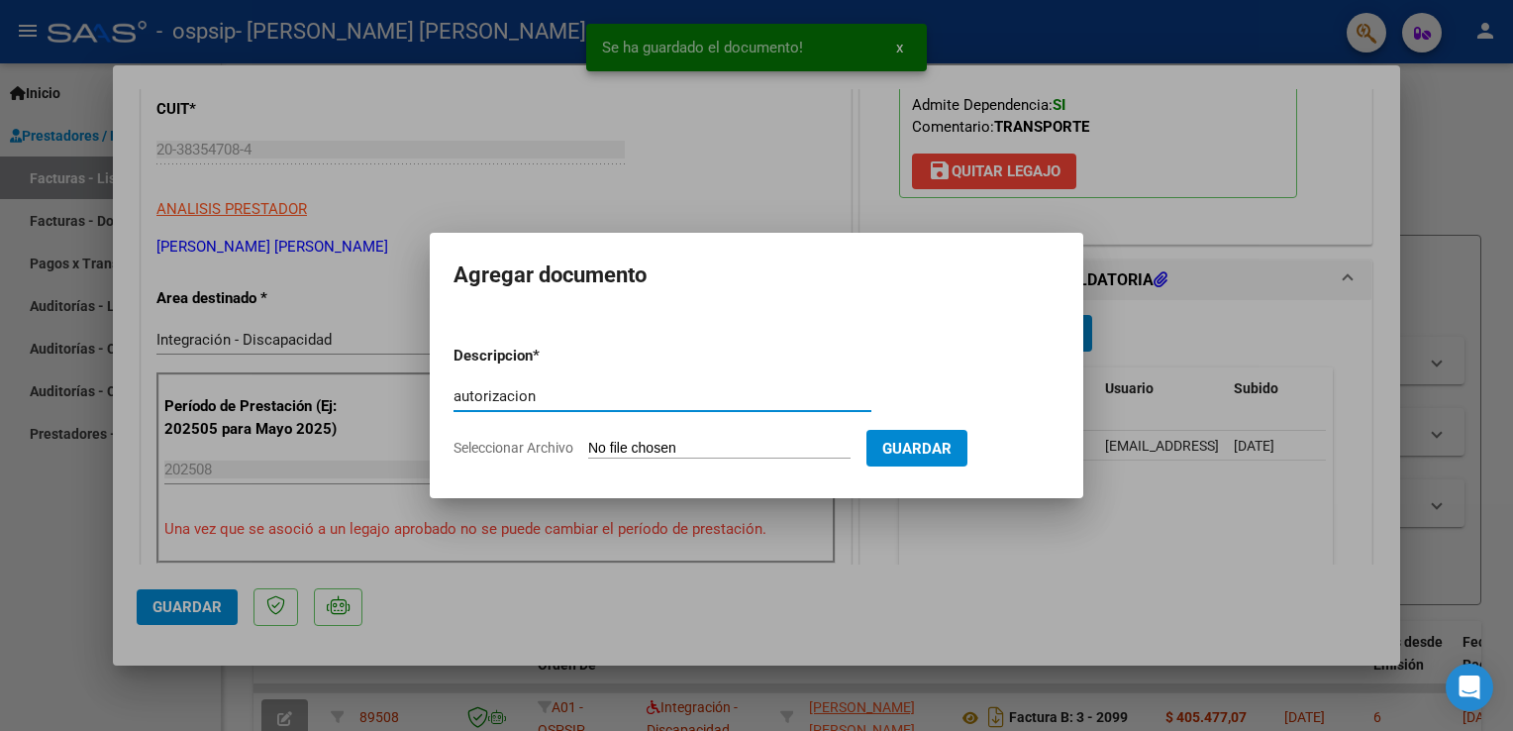
type input "autorizacion"
click at [745, 450] on input "Seleccionar Archivo" at bounding box center [719, 449] width 262 height 19
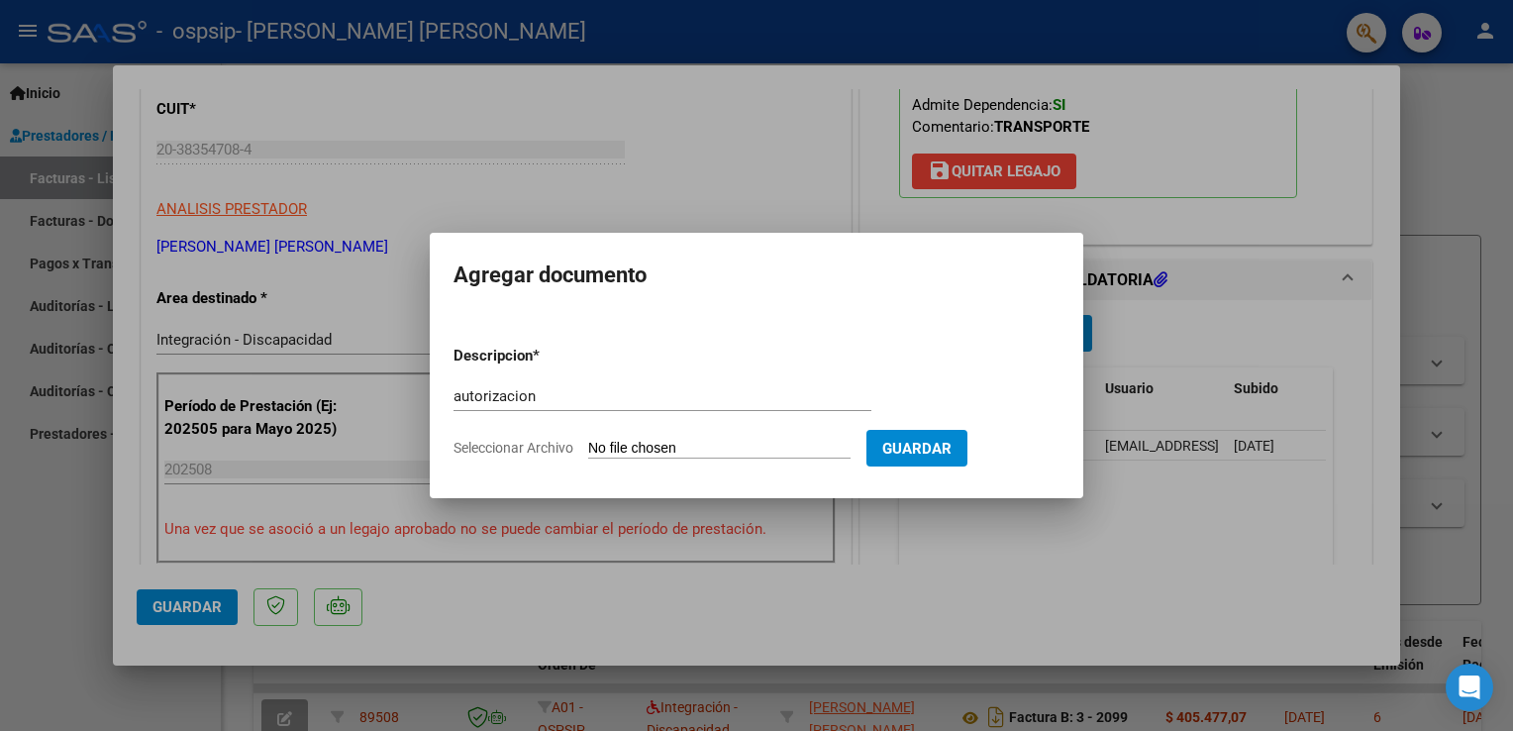
type input "C:\fakepath\[PERSON_NAME] TRANSP A ESCUELA AUTORIZACION 2025 SEGUN RESOLUCION 3…"
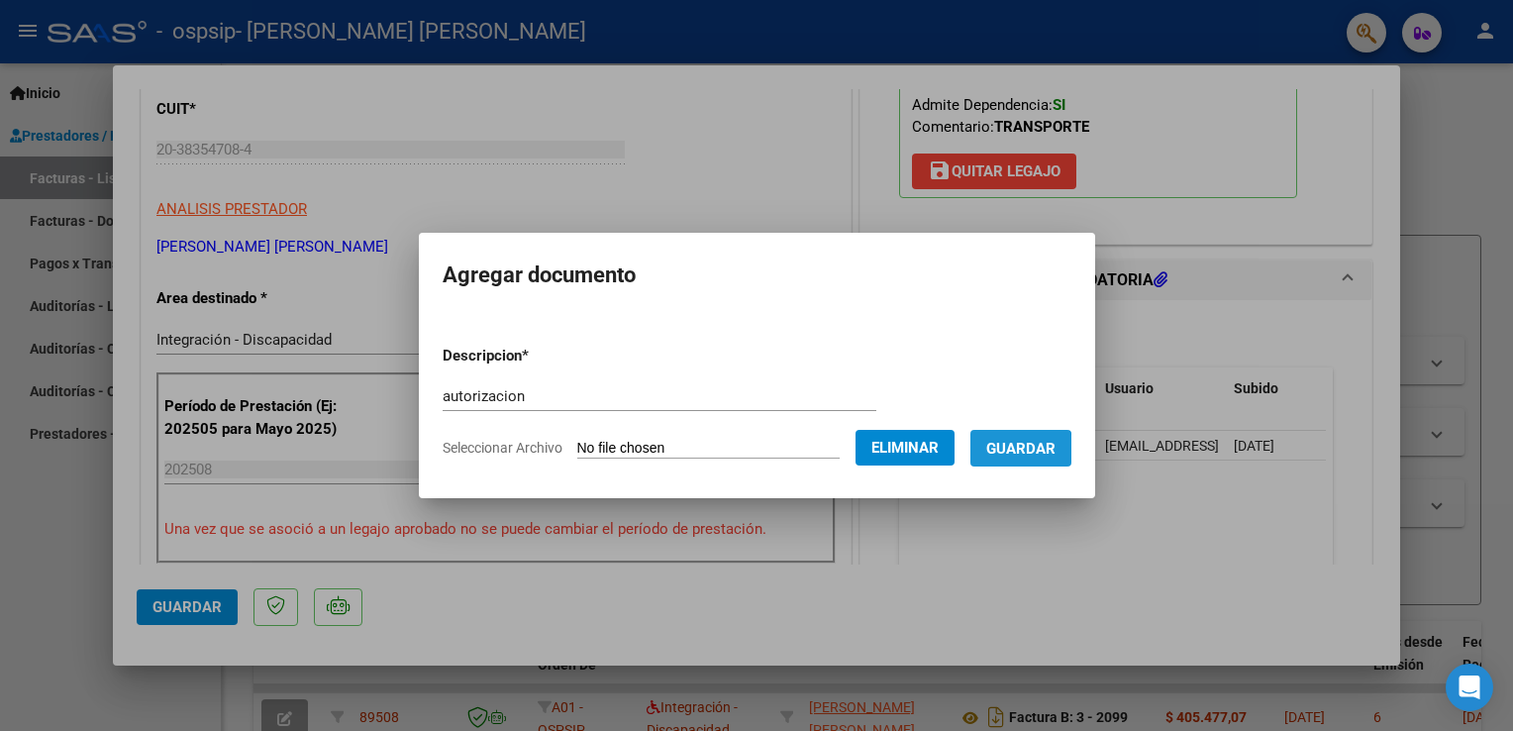
click at [789, 453] on span "Guardar" at bounding box center [1020, 449] width 69 height 18
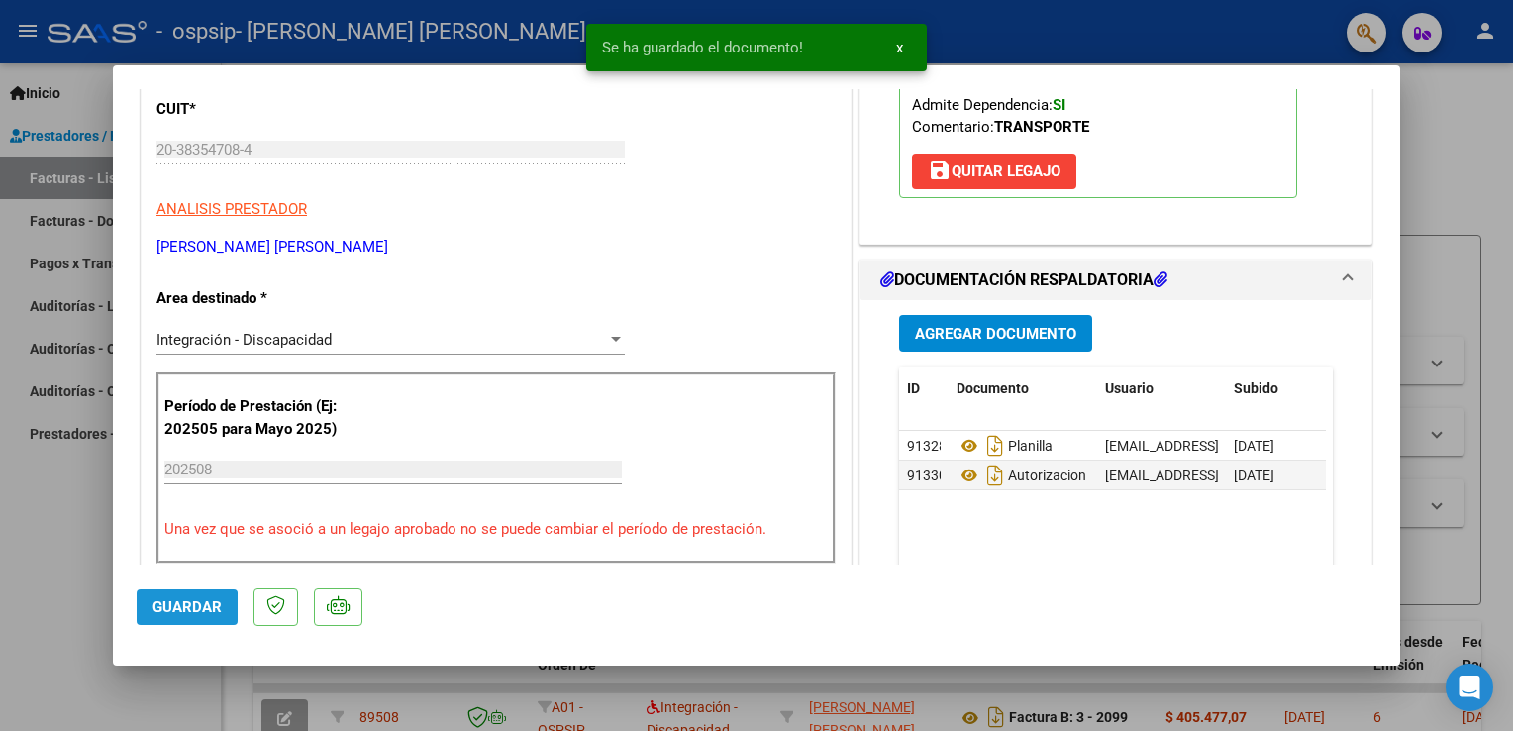
click at [162, 612] on span "Guardar" at bounding box center [186, 607] width 69 height 18
drag, startPoint x: 1498, startPoint y: 42, endPoint x: 1486, endPoint y: 34, distance: 14.3
click at [789, 34] on div at bounding box center [756, 365] width 1513 height 731
type input "$ 0,00"
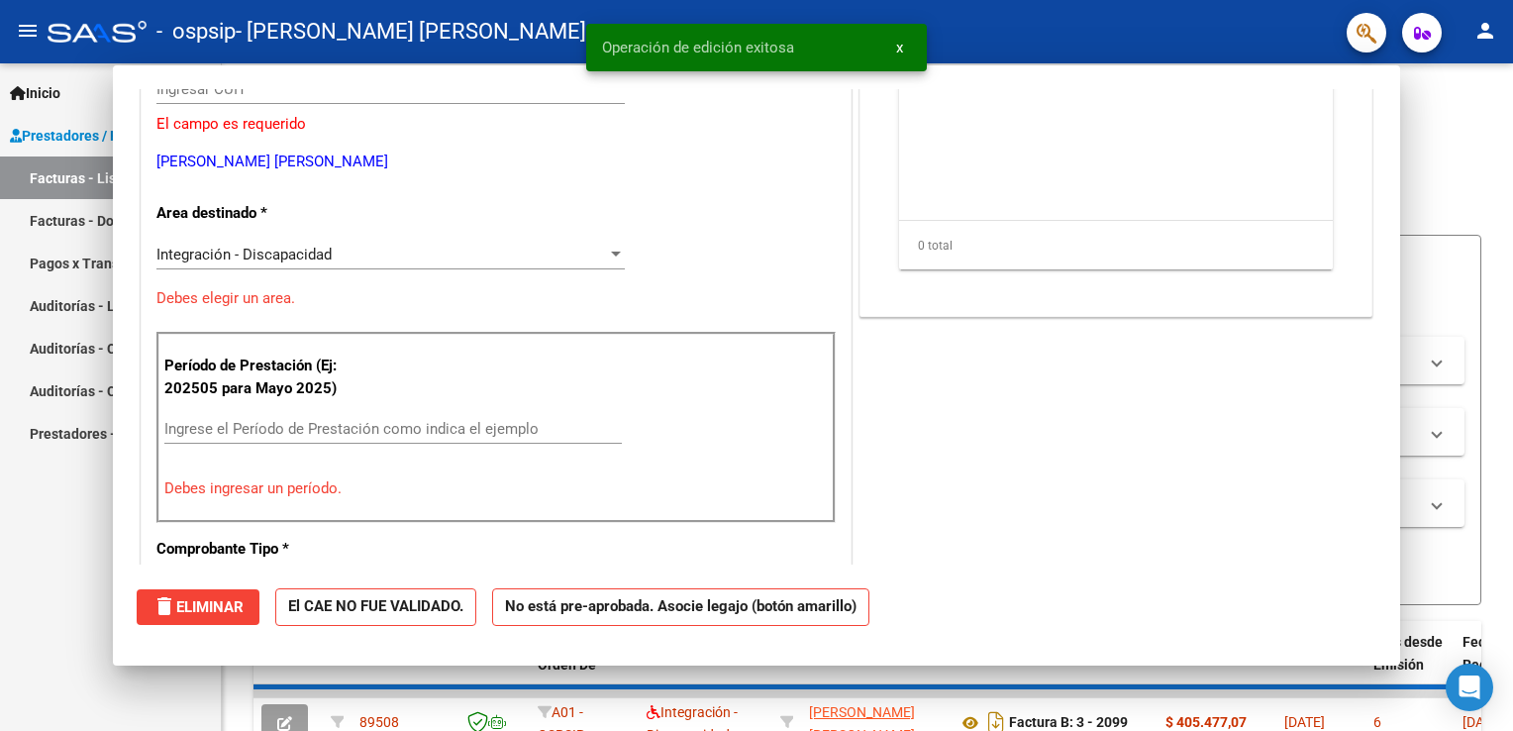
scroll to position [0, 0]
